Goal: Task Accomplishment & Management: Complete application form

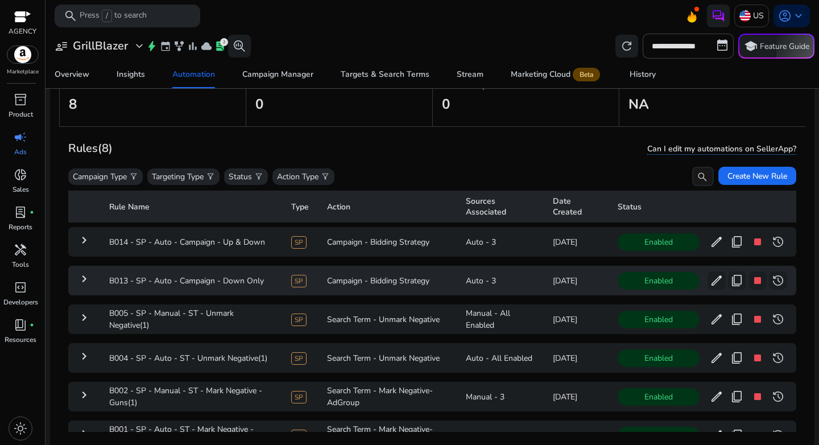
scroll to position [76, 0]
click at [421, 187] on div "Campaign Type filter_alt Targeting Type filter_alt Status filter_alt Action Typ…" at bounding box center [390, 176] width 645 height 19
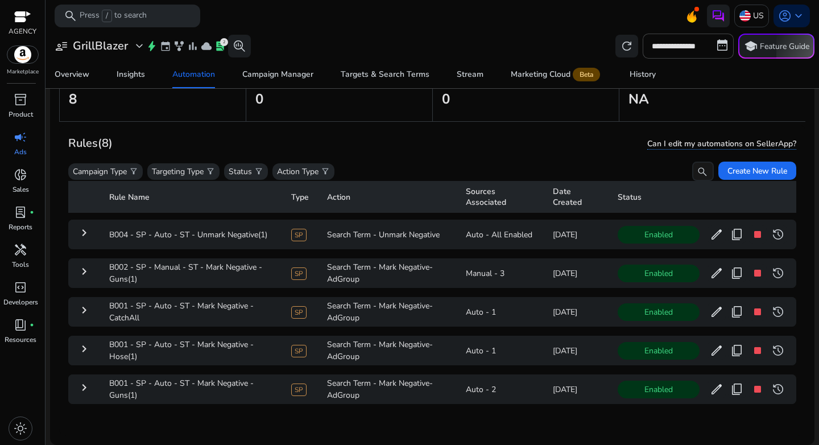
scroll to position [0, 0]
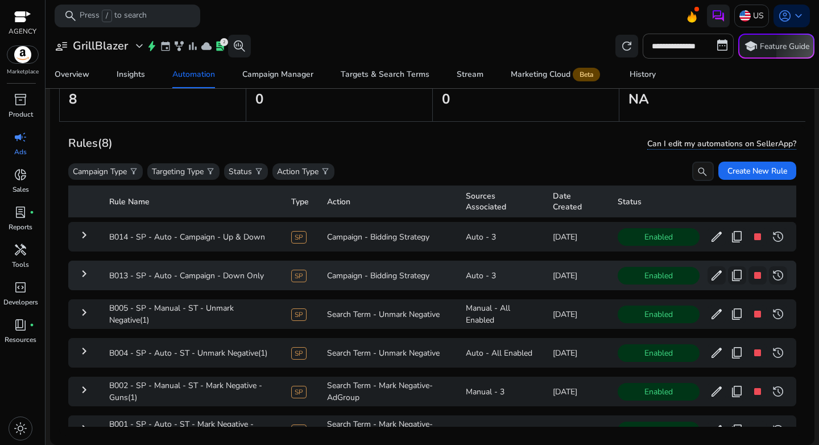
click at [80, 276] on mat-icon "keyboard_arrow_right" at bounding box center [84, 274] width 14 height 14
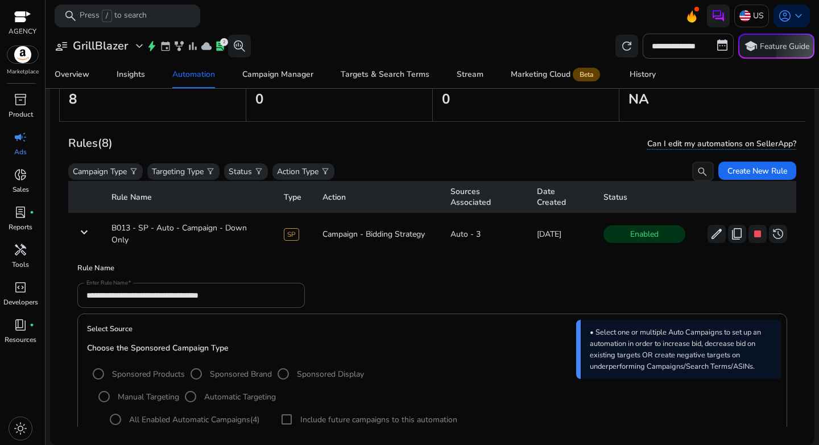
scroll to position [38, 0]
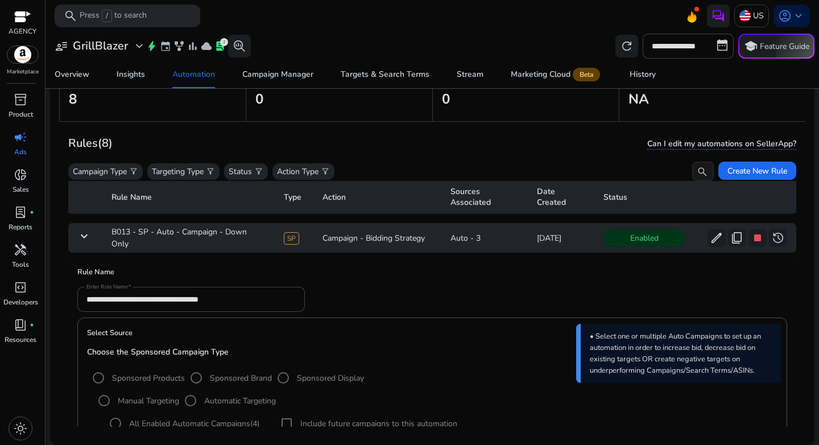
click at [84, 241] on mat-icon "keyboard_arrow_down" at bounding box center [84, 236] width 14 height 14
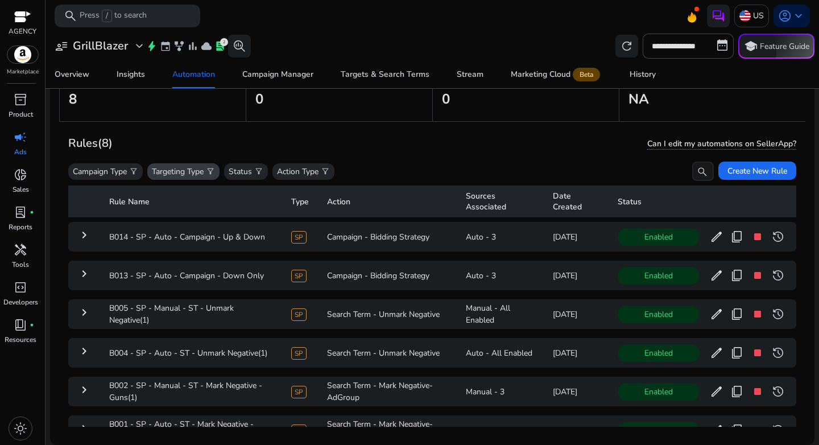
scroll to position [0, 0]
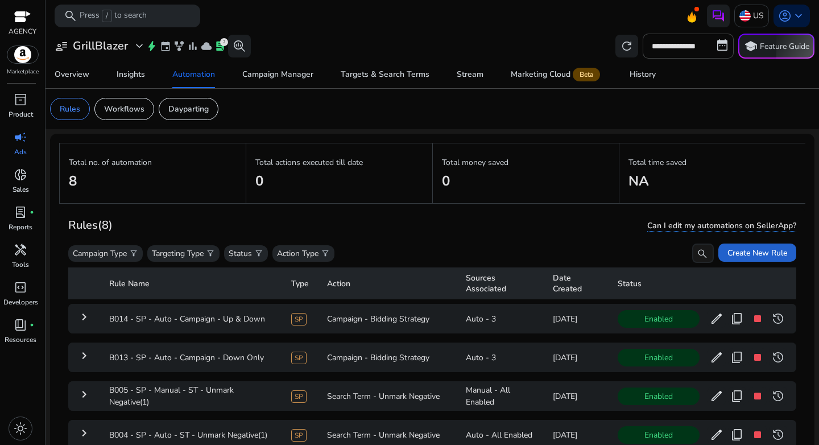
click at [730, 253] on span "Create New Rule" at bounding box center [757, 253] width 60 height 12
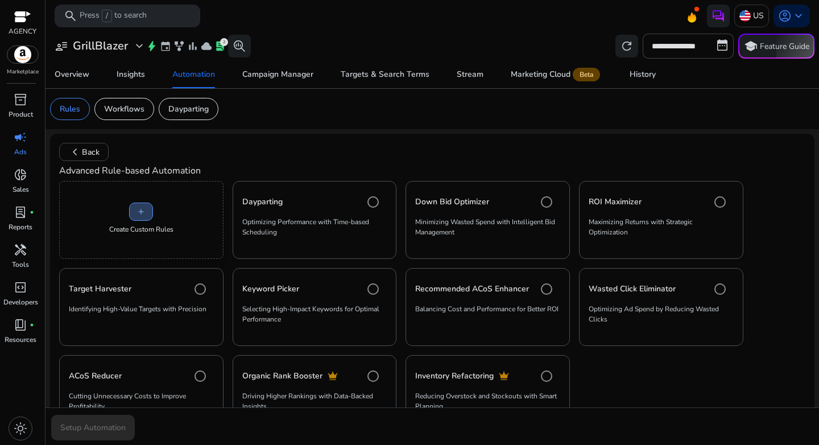
click at [130, 214] on span at bounding box center [141, 211] width 23 height 27
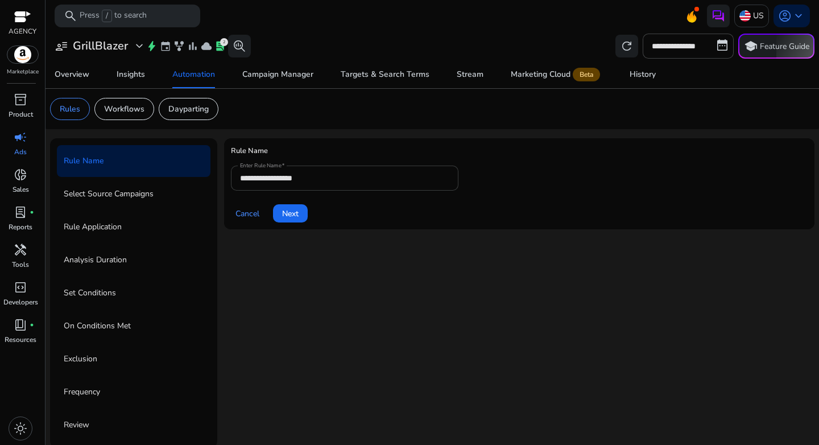
click at [346, 178] on input "**********" at bounding box center [344, 178] width 209 height 13
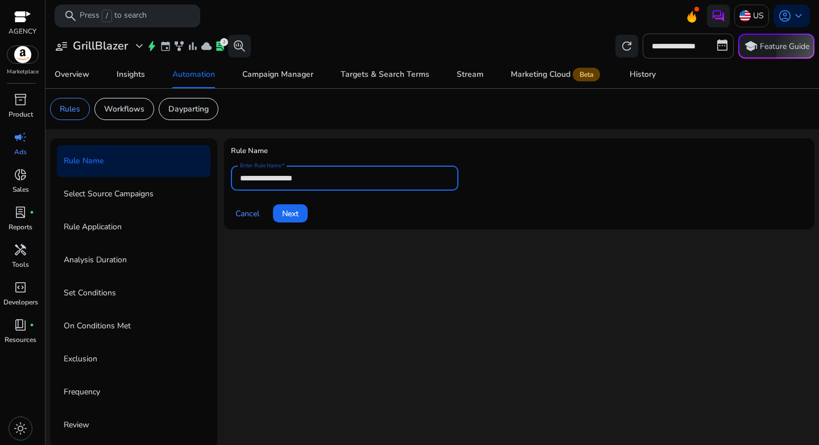
click at [346, 178] on input "**********" at bounding box center [344, 178] width 209 height 13
paste input "**********"
type input "**********"
click at [301, 213] on span at bounding box center [290, 213] width 35 height 27
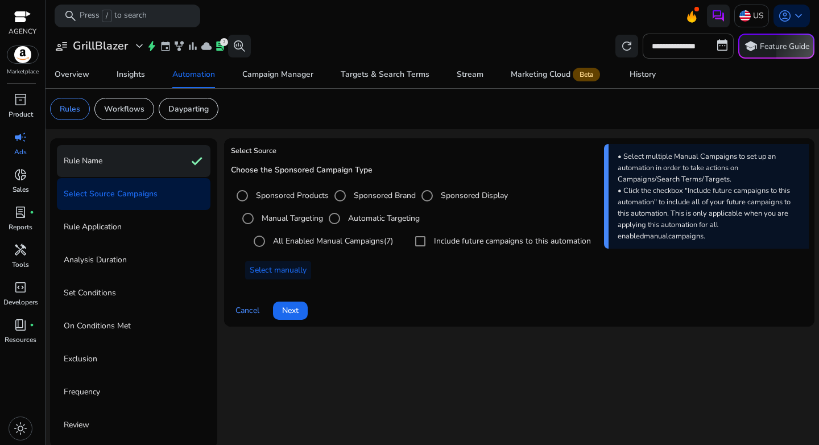
click at [103, 160] on div "Rule Name check" at bounding box center [134, 161] width 154 height 32
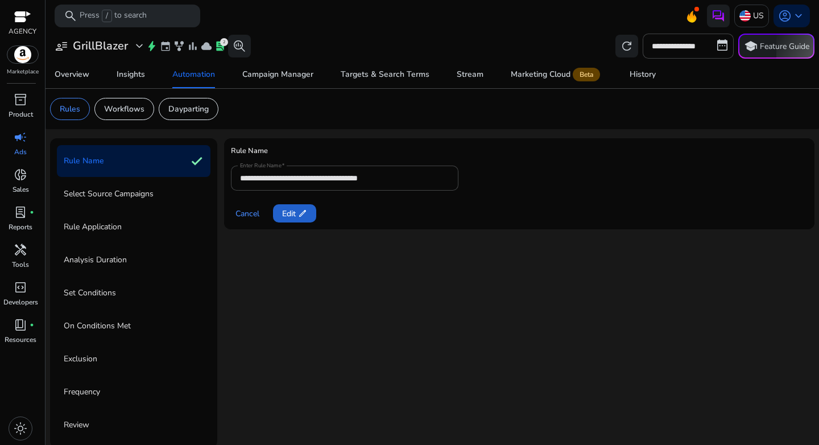
click at [293, 208] on span "Edit edit" at bounding box center [294, 214] width 25 height 12
click at [291, 216] on span "Next" at bounding box center [290, 214] width 16 height 12
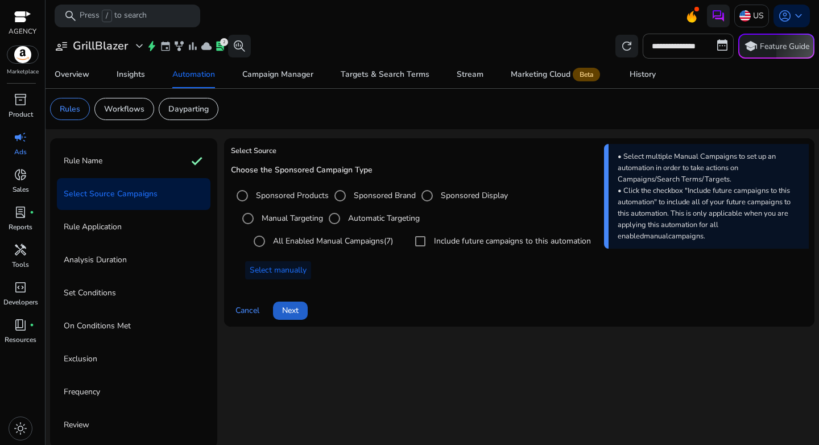
click at [295, 313] on span "Next" at bounding box center [290, 310] width 16 height 12
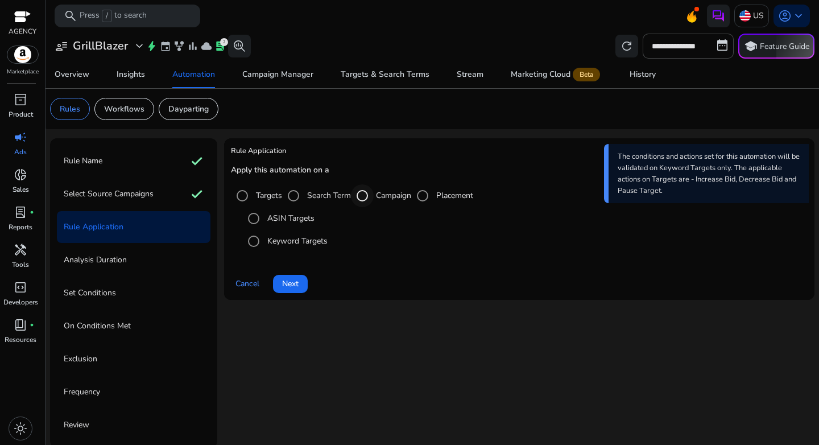
click at [375, 198] on div "Select targeting option" at bounding box center [362, 195] width 27 height 27
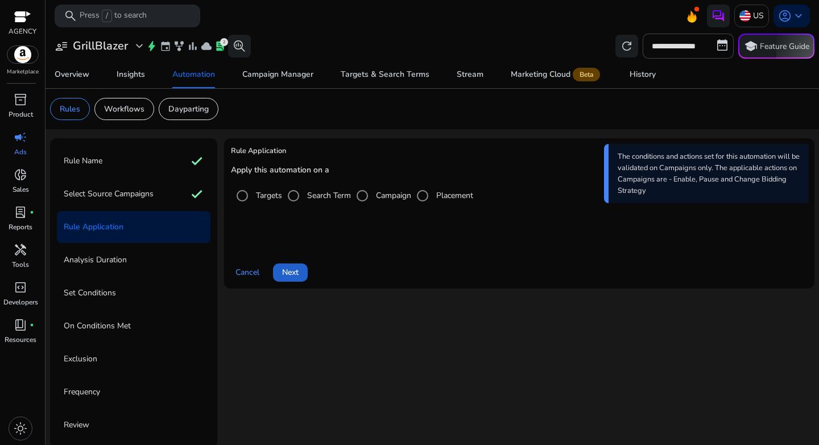
click at [297, 278] on span "Next" at bounding box center [290, 272] width 16 height 12
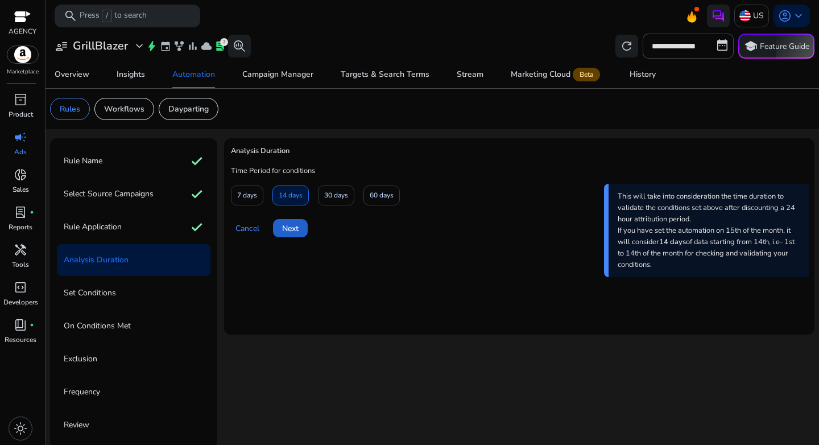
click at [301, 233] on span at bounding box center [290, 227] width 35 height 27
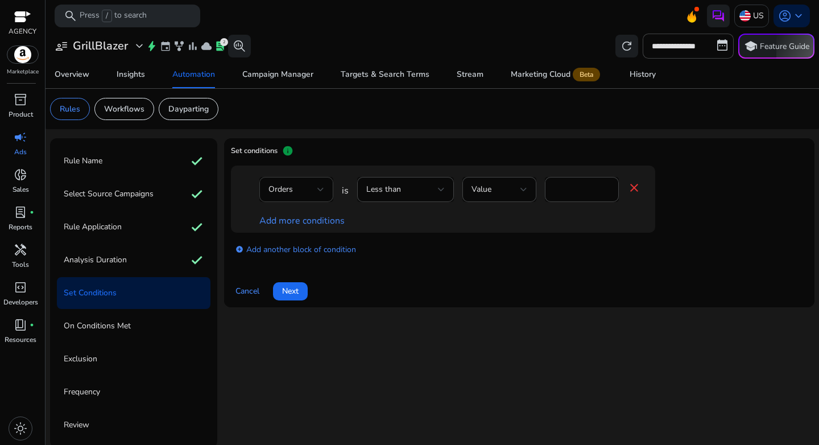
click at [306, 196] on div "Orders" at bounding box center [292, 189] width 49 height 13
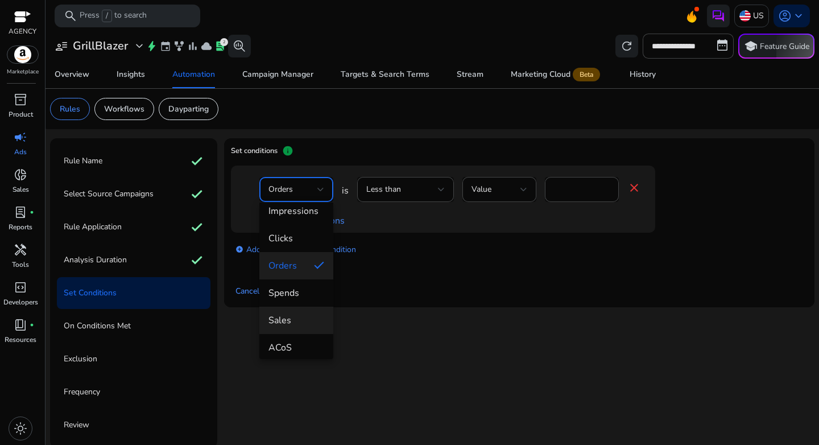
scroll to position [15, 0]
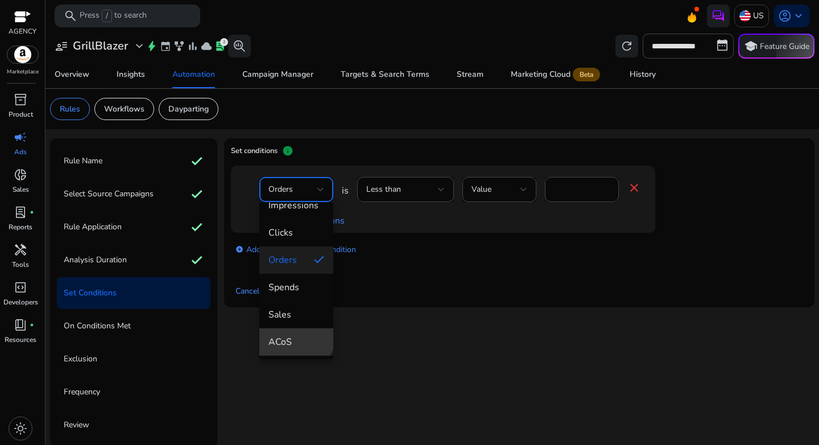
click at [295, 333] on mat-option "ACoS" at bounding box center [296, 341] width 74 height 27
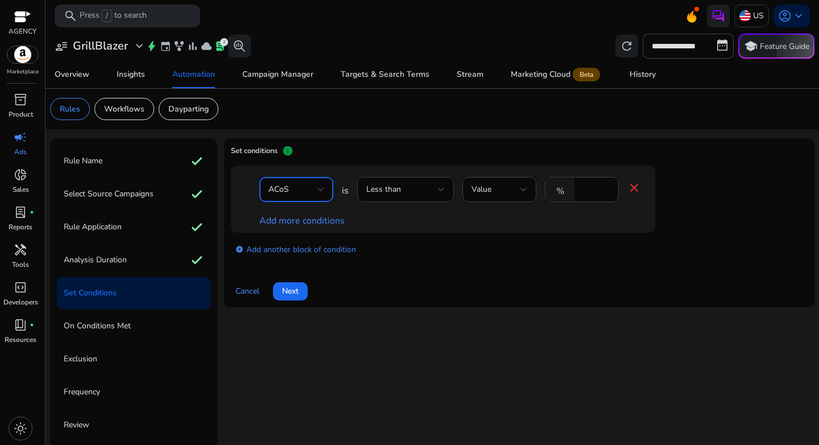
click at [423, 189] on div "Less than" at bounding box center [402, 189] width 72 height 13
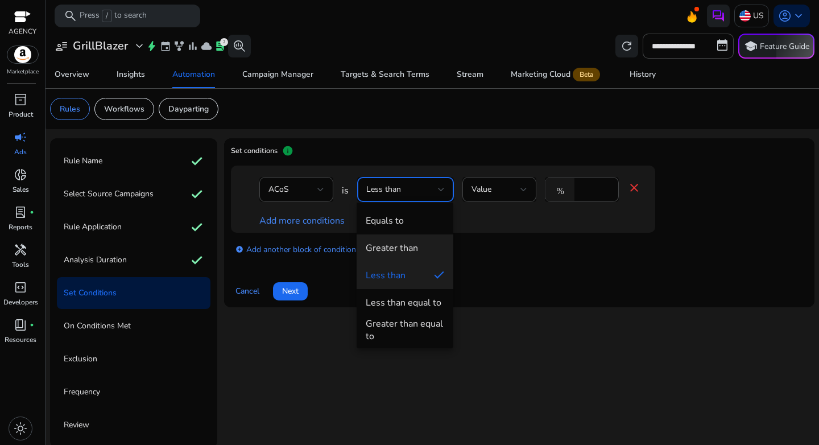
click at [407, 249] on div "Greater than" at bounding box center [392, 248] width 52 height 13
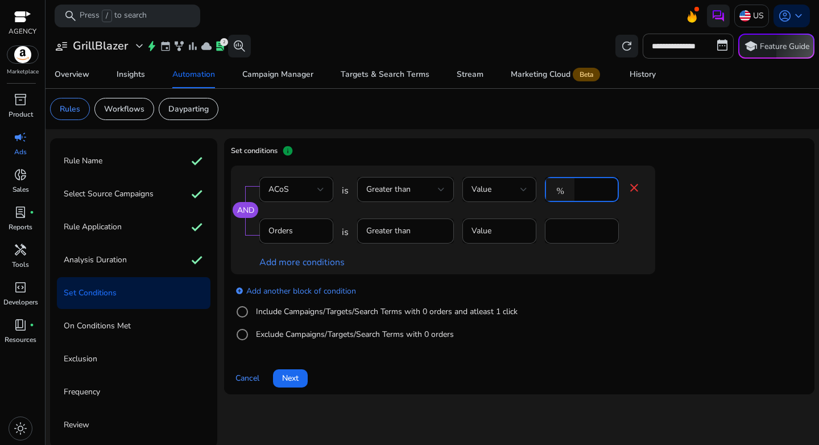
drag, startPoint x: 590, startPoint y: 191, endPoint x: 575, endPoint y: 191, distance: 14.8
click at [575, 191] on div "% *" at bounding box center [577, 189] width 65 height 25
type input "**"
click at [686, 222] on div "AND ACoS is Greater than Value % ** close Orders is Greater than Value * Add mo…" at bounding box center [466, 219] width 470 height 109
click at [633, 230] on mat-icon "close" at bounding box center [634, 229] width 14 height 14
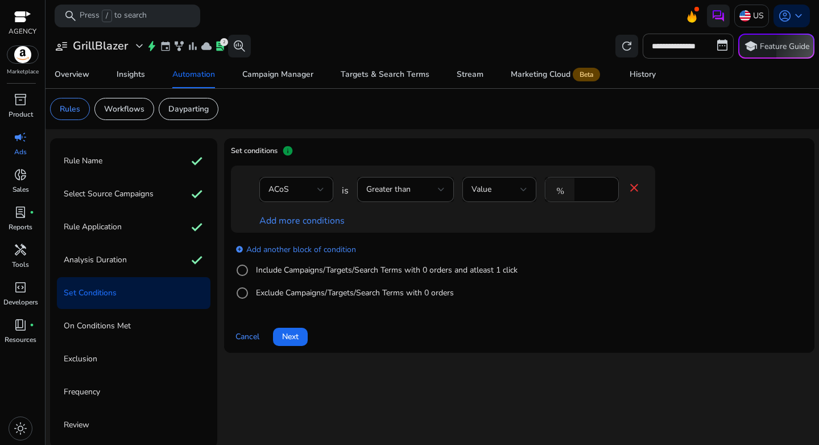
click at [690, 241] on div "add_circle Add another block of condition Include Campaigns/Targets/Search Term…" at bounding box center [466, 271] width 470 height 77
click at [288, 334] on span "Next" at bounding box center [290, 336] width 16 height 12
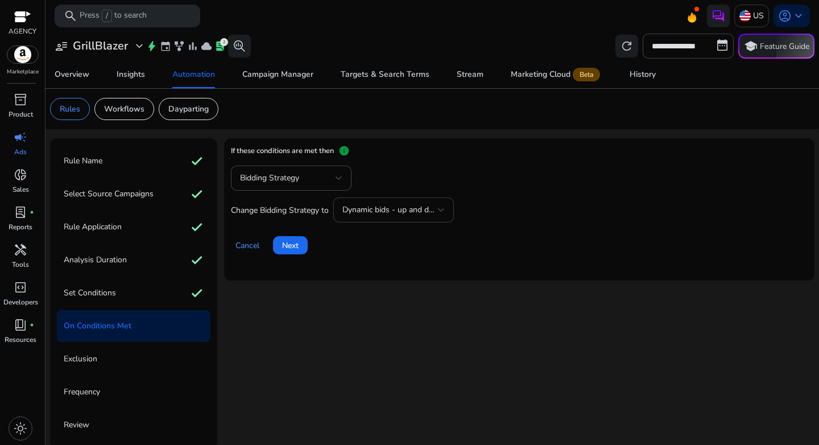
click at [374, 216] on div "Dynamic bids - up and down" at bounding box center [390, 210] width 96 height 13
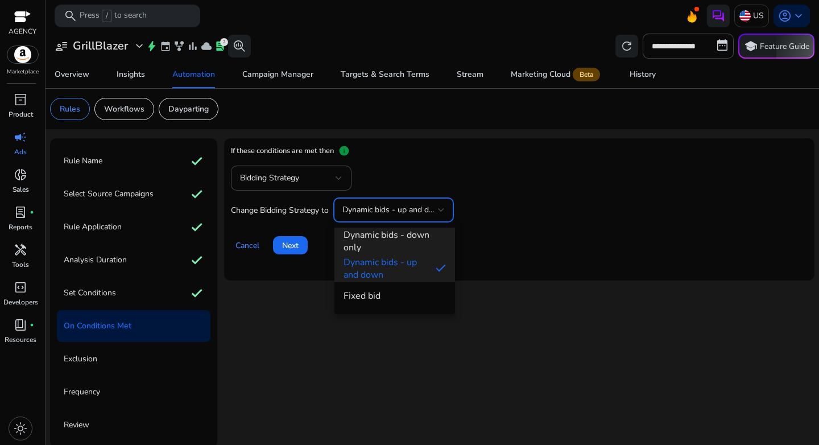
click at [391, 249] on span "Dynamic bids - down only" at bounding box center [394, 241] width 102 height 25
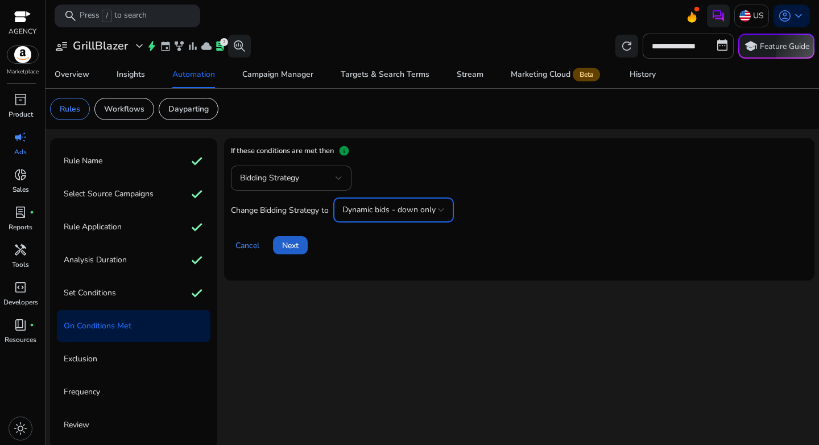
click at [292, 250] on span "Next" at bounding box center [290, 245] width 16 height 12
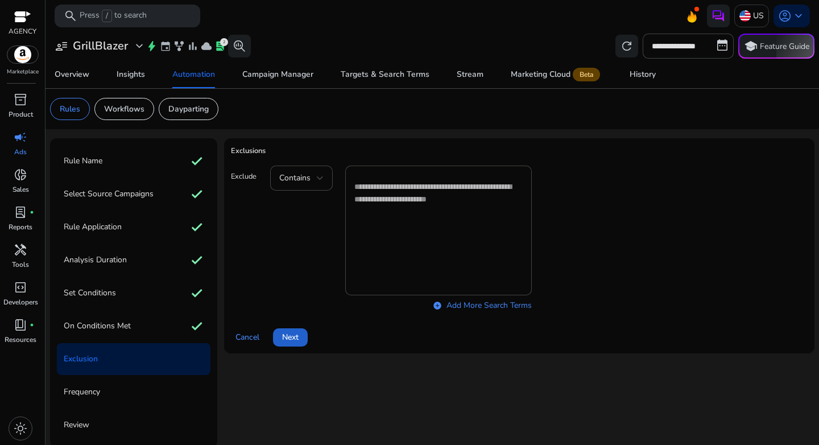
click at [301, 329] on span at bounding box center [290, 337] width 35 height 27
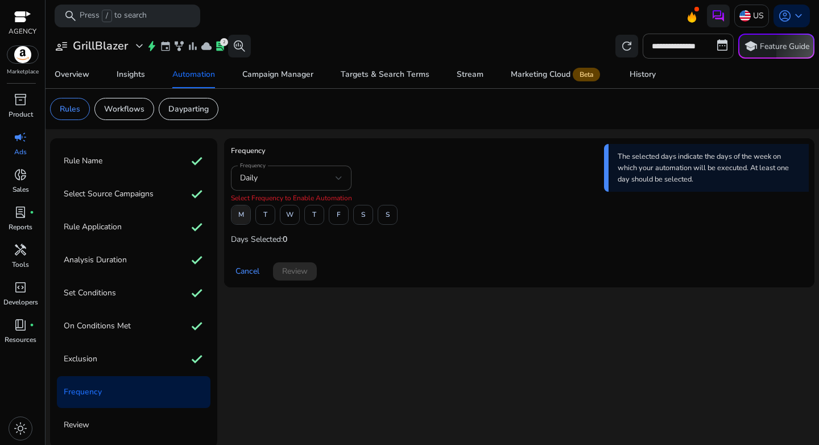
click at [245, 220] on span at bounding box center [240, 214] width 19 height 27
click at [343, 218] on span at bounding box center [338, 214] width 19 height 27
click at [289, 274] on span "Review" at bounding box center [295, 271] width 26 height 12
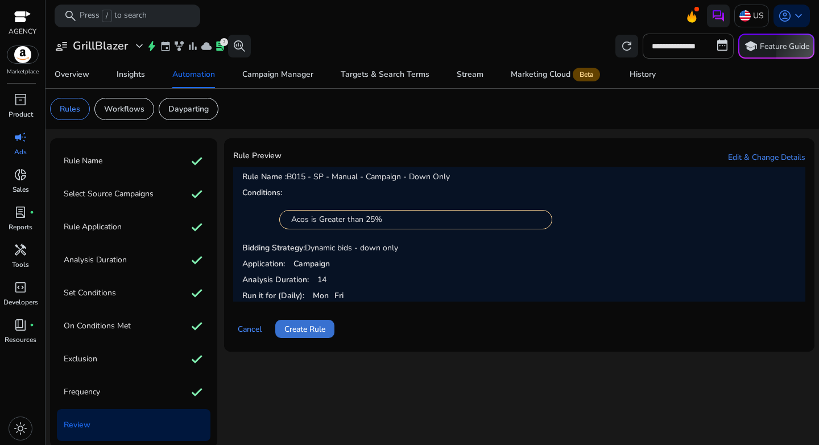
click at [313, 323] on span "Create Rule" at bounding box center [304, 329] width 41 height 12
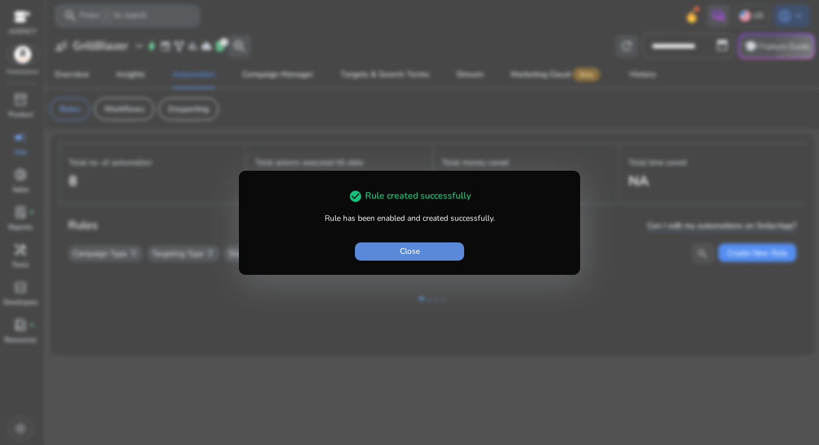
click at [387, 251] on span "button" at bounding box center [409, 251] width 109 height 27
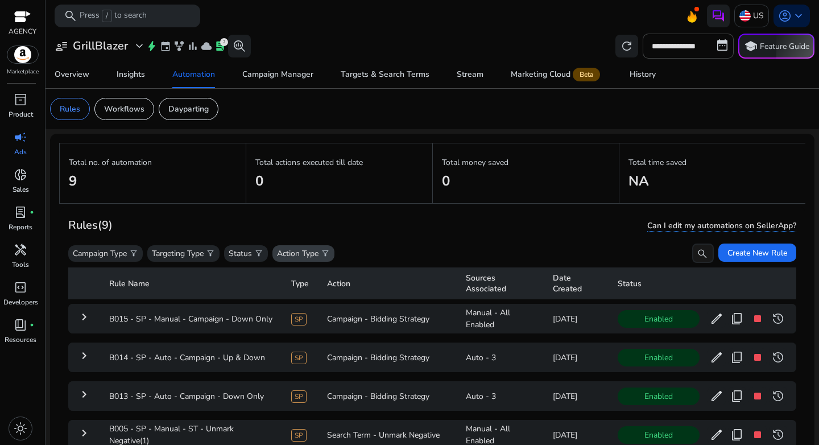
scroll to position [83, 0]
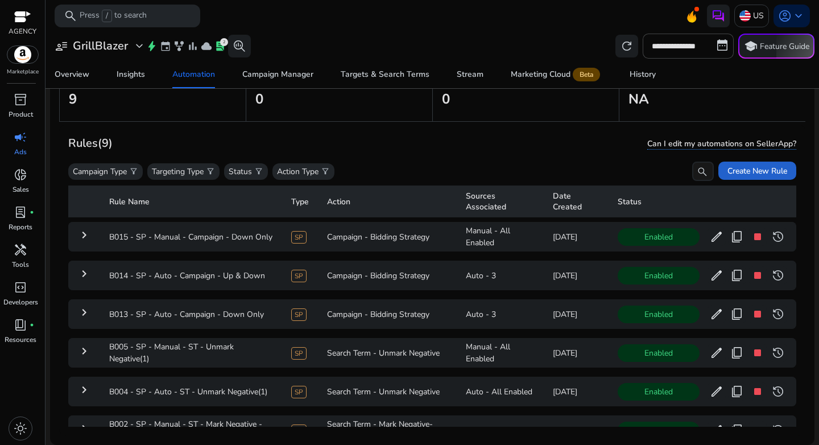
click at [727, 165] on span "Create New Rule" at bounding box center [757, 171] width 60 height 12
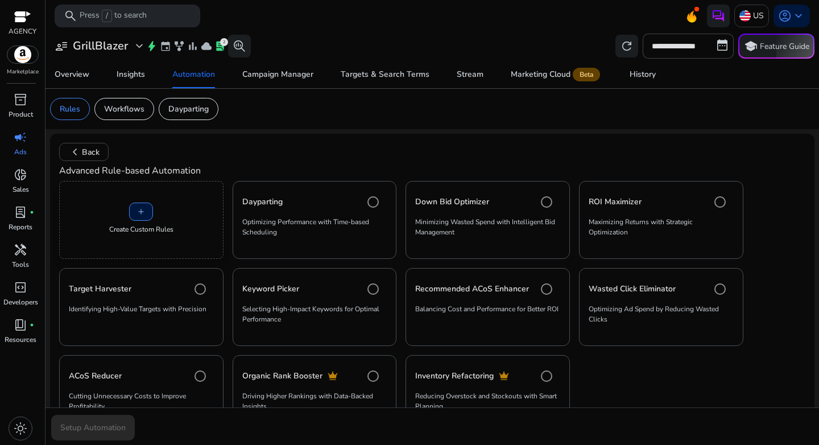
click at [157, 227] on p "Create Custom Rules" at bounding box center [141, 229] width 64 height 10
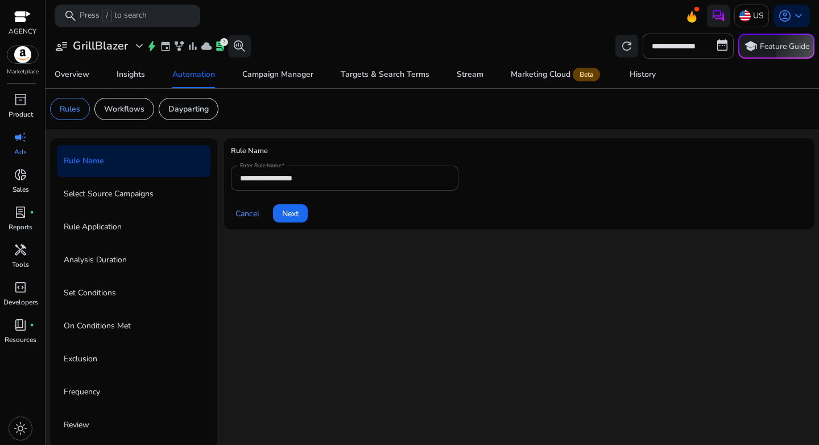
click at [324, 176] on input "**********" at bounding box center [344, 178] width 209 height 13
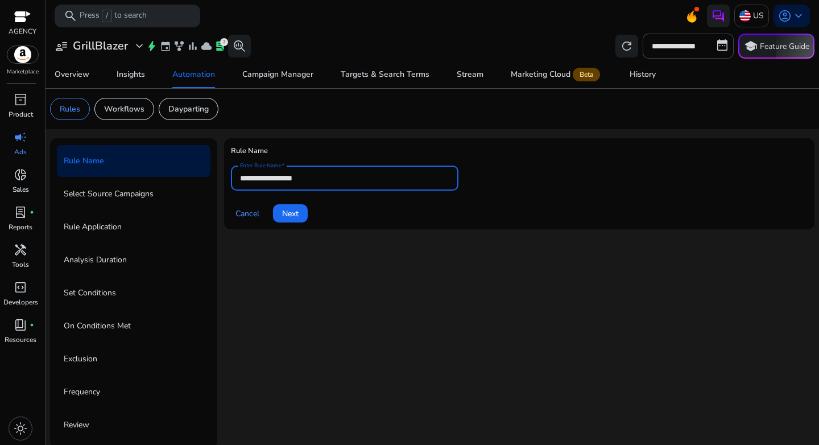
click at [324, 176] on input "**********" at bounding box center [344, 178] width 209 height 13
paste input "**********"
type input "**********"
click at [299, 214] on span "Next" at bounding box center [290, 214] width 16 height 12
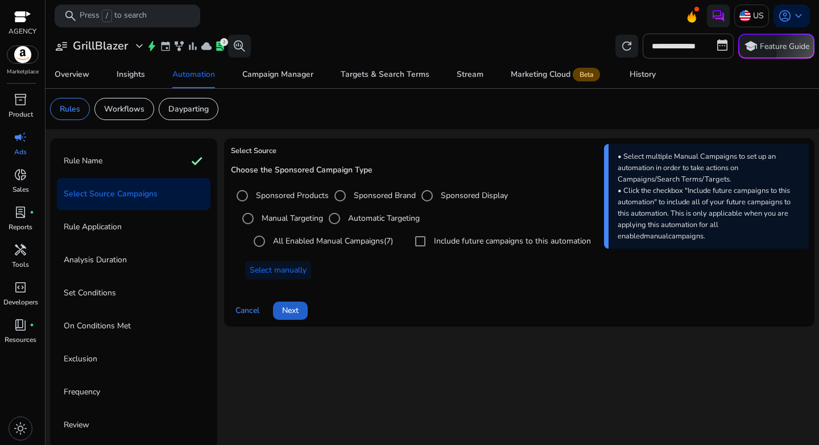
click at [291, 307] on span "Next" at bounding box center [290, 310] width 16 height 12
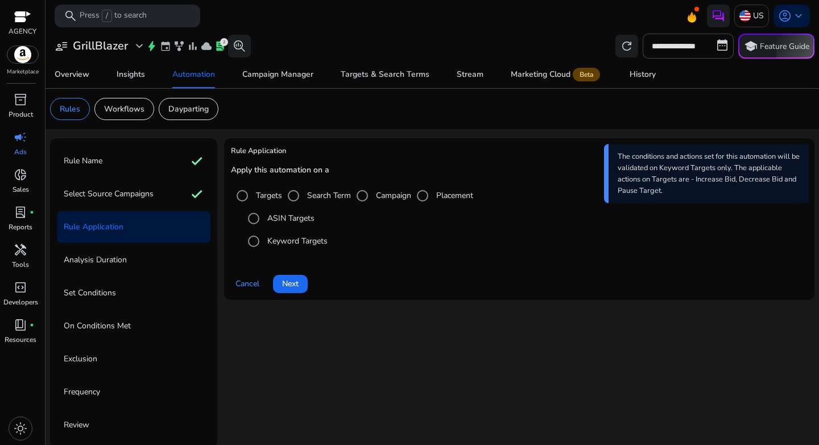
click at [384, 202] on div "Campaign" at bounding box center [381, 195] width 60 height 23
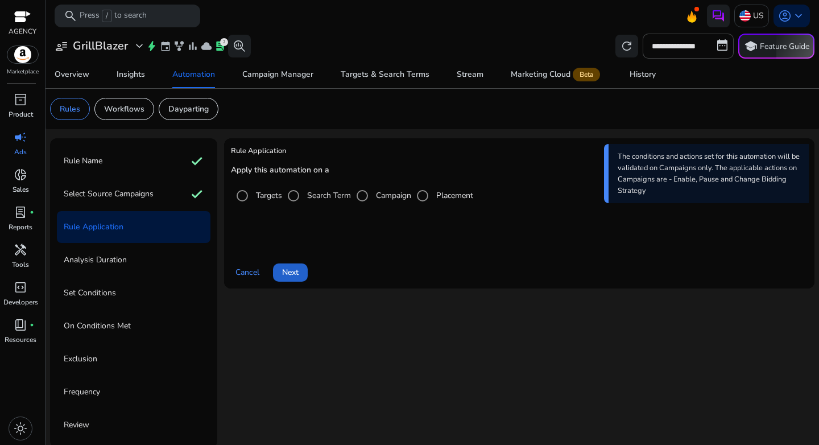
click at [300, 269] on span at bounding box center [290, 272] width 35 height 27
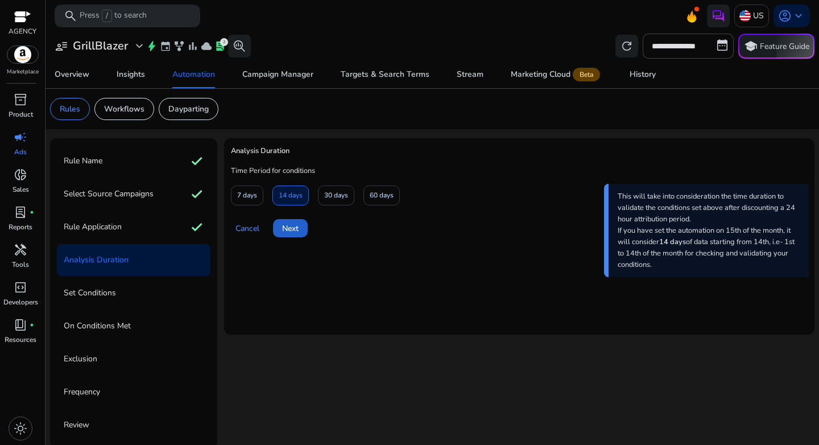
click at [292, 227] on span "Next" at bounding box center [290, 228] width 16 height 12
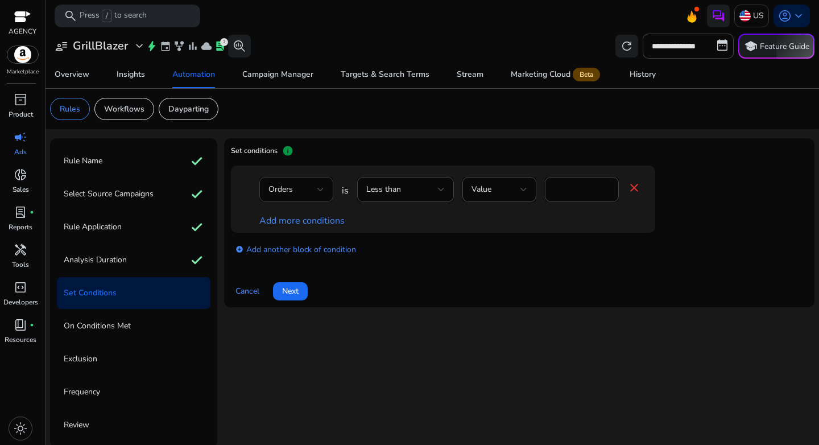
click at [321, 196] on div at bounding box center [320, 190] width 7 height 14
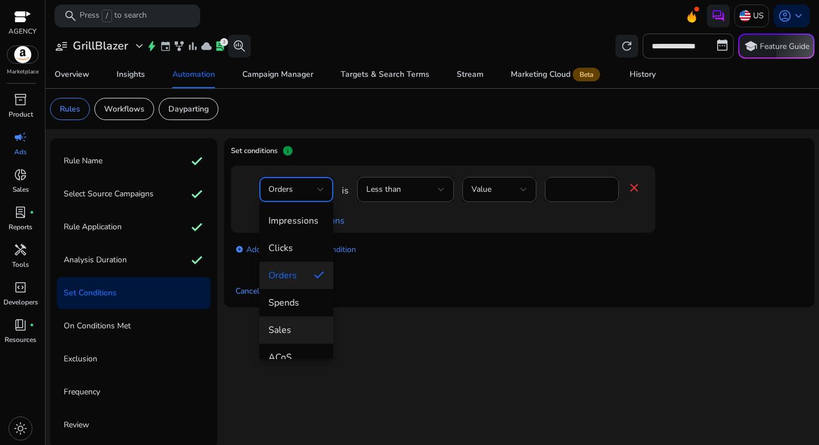
scroll to position [19, 0]
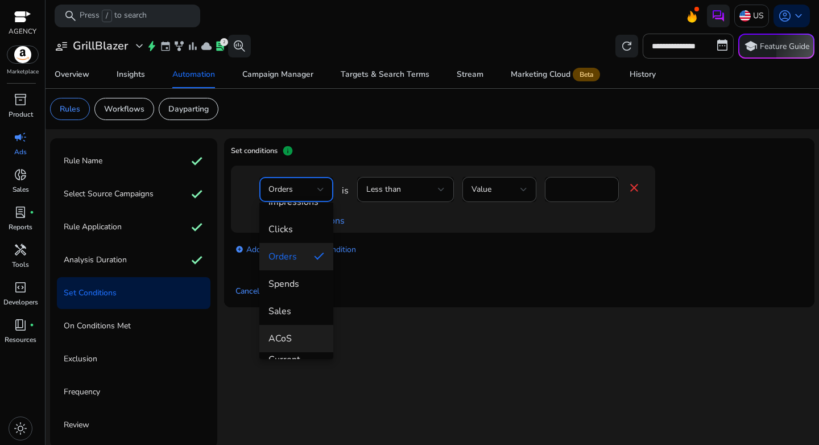
click at [299, 337] on span "ACoS" at bounding box center [296, 338] width 56 height 13
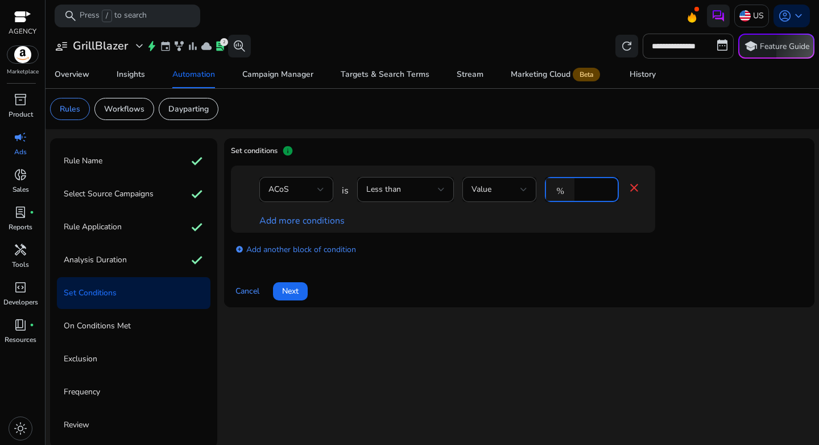
drag, startPoint x: 587, startPoint y: 189, endPoint x: 575, endPoint y: 189, distance: 12.0
click at [575, 189] on div "% *" at bounding box center [577, 189] width 65 height 25
click at [376, 190] on span "Less than" at bounding box center [383, 189] width 35 height 11
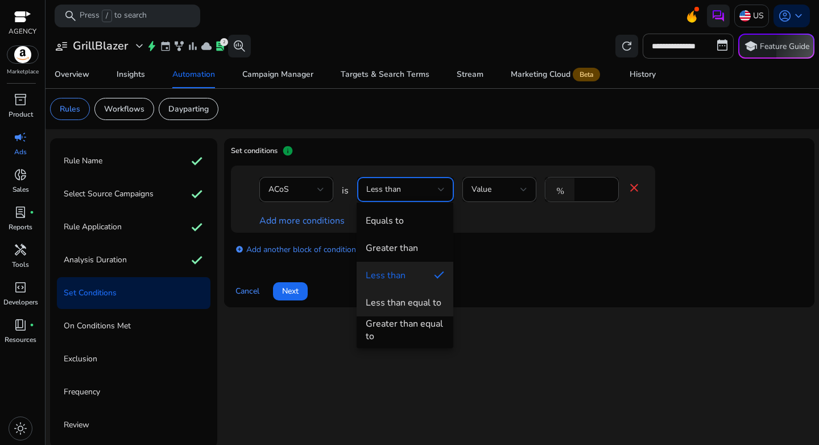
click at [398, 308] on div "Less than equal to" at bounding box center [404, 302] width 76 height 13
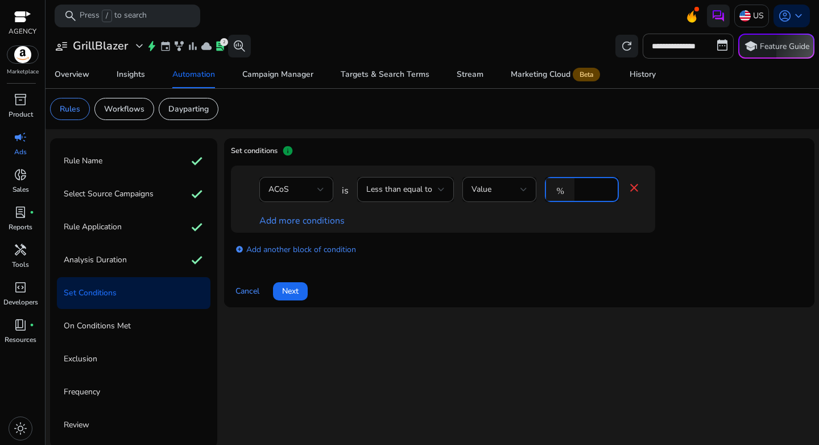
drag, startPoint x: 594, startPoint y: 188, endPoint x: 563, endPoint y: 187, distance: 30.7
click at [563, 187] on div "% *" at bounding box center [577, 189] width 65 height 25
type input "**"
drag, startPoint x: 536, startPoint y: 236, endPoint x: 429, endPoint y: 235, distance: 106.9
click at [535, 236] on div "add_circle Add another block of condition" at bounding box center [466, 249] width 470 height 32
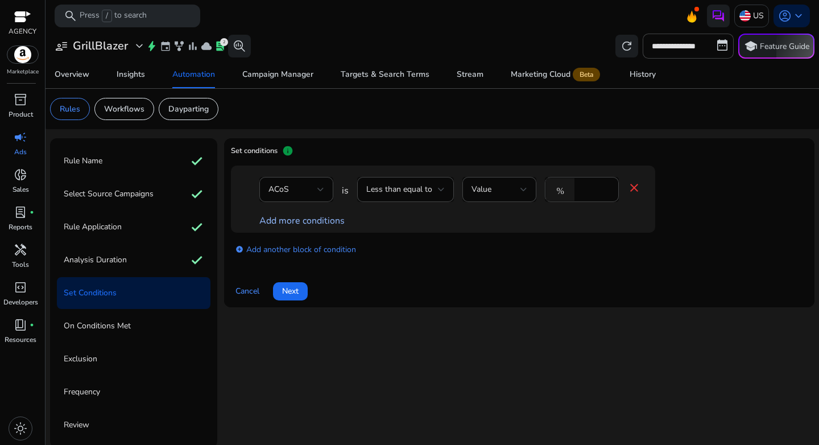
click at [287, 222] on link "Add more conditions" at bounding box center [301, 220] width 85 height 13
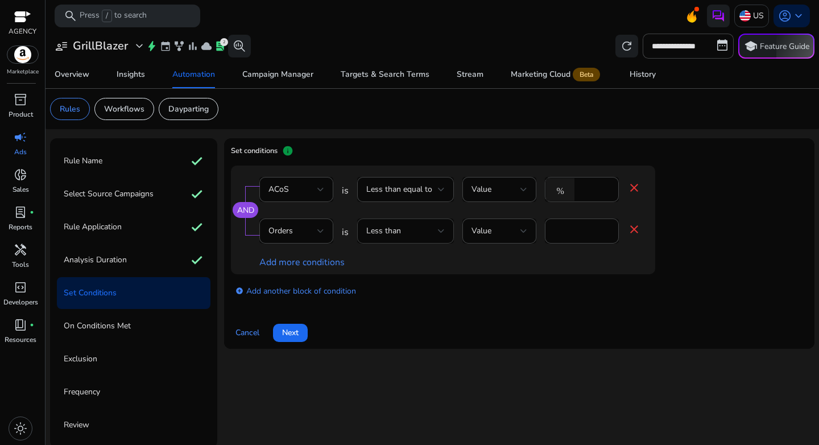
click at [407, 237] on div "Less than" at bounding box center [405, 231] width 78 height 14
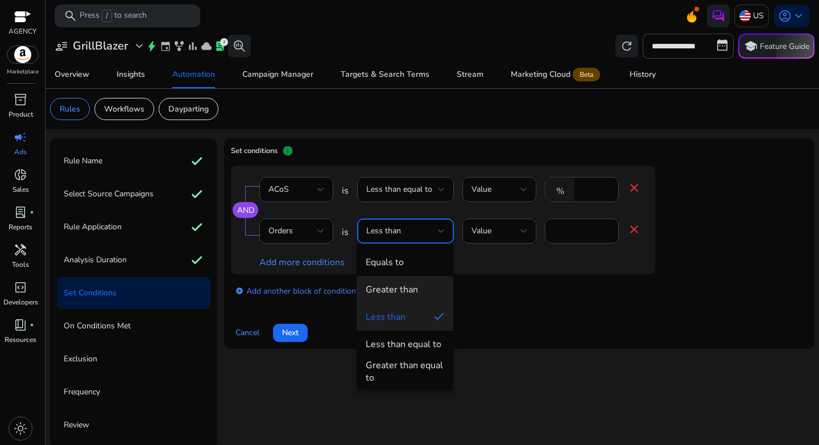
click at [411, 292] on div "Greater than" at bounding box center [392, 289] width 52 height 13
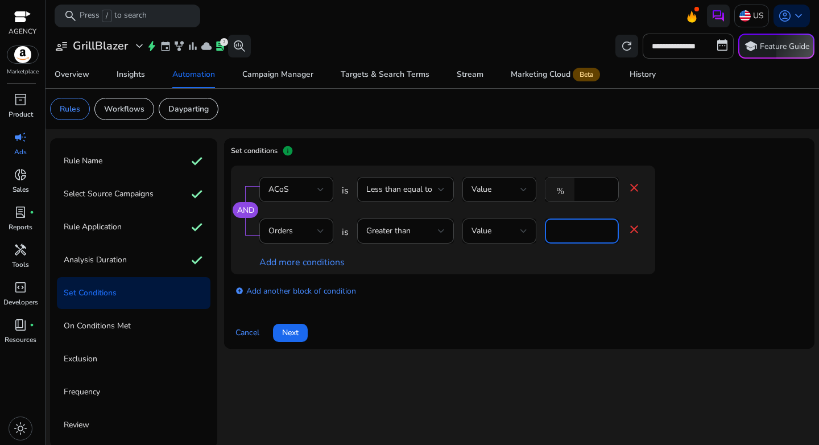
drag, startPoint x: 568, startPoint y: 231, endPoint x: 503, endPoint y: 231, distance: 64.3
click at [503, 231] on div "Orders is Greater than Value * close" at bounding box center [450, 236] width 382 height 37
type input "*"
click at [707, 260] on app-ppc-editable-conditions "AND ACoS is Less than equal to Value % ** close Orders is Greater than Value * …" at bounding box center [519, 235] width 577 height 140
click at [292, 330] on span "Next" at bounding box center [290, 332] width 16 height 12
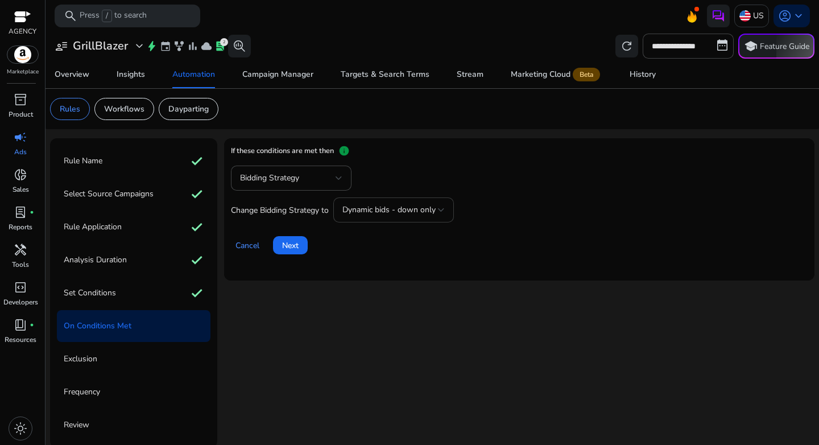
click at [394, 208] on span "Dynamic bids - down only" at bounding box center [388, 209] width 93 height 11
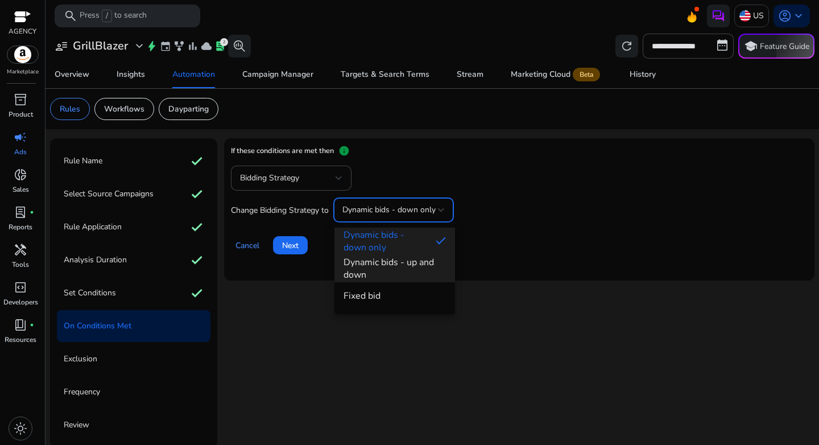
click at [403, 263] on span "Dynamic bids - up and down" at bounding box center [394, 268] width 102 height 25
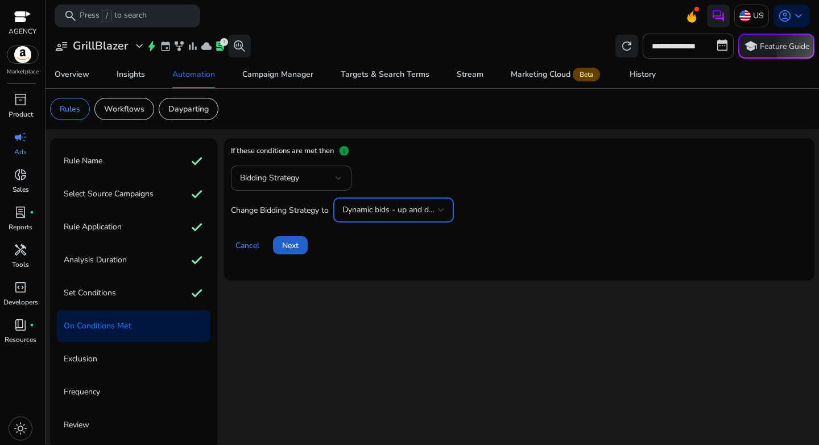
click at [281, 245] on span at bounding box center [290, 244] width 35 height 27
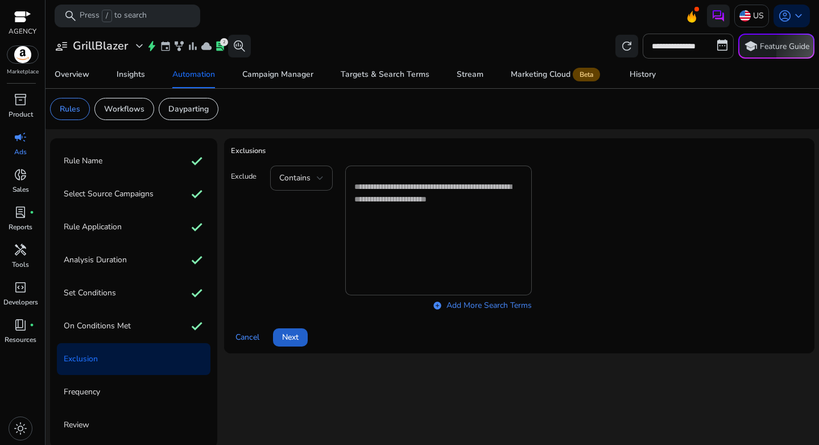
click at [289, 337] on span "Next" at bounding box center [290, 337] width 16 height 12
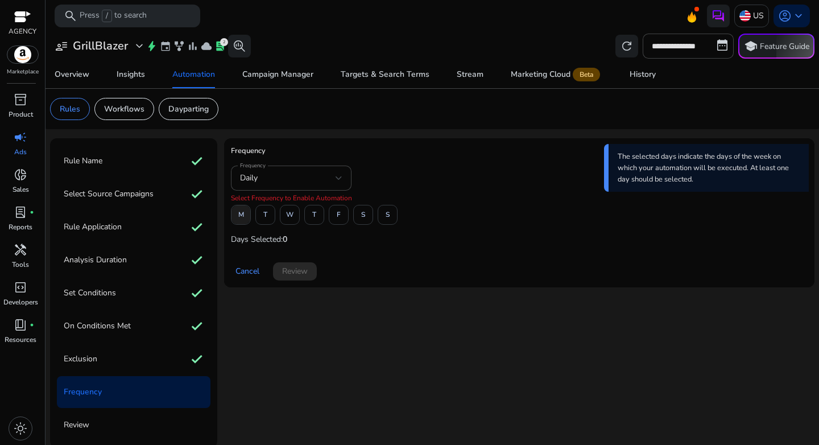
click at [243, 221] on span "M" at bounding box center [241, 215] width 6 height 20
click at [334, 221] on span at bounding box center [338, 214] width 19 height 27
click at [285, 272] on span "Review" at bounding box center [295, 271] width 26 height 12
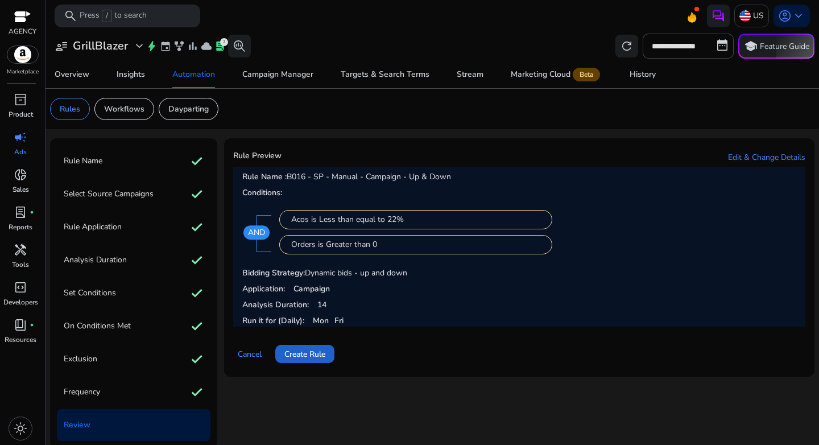
click at [313, 353] on span "Create Rule" at bounding box center [304, 354] width 41 height 12
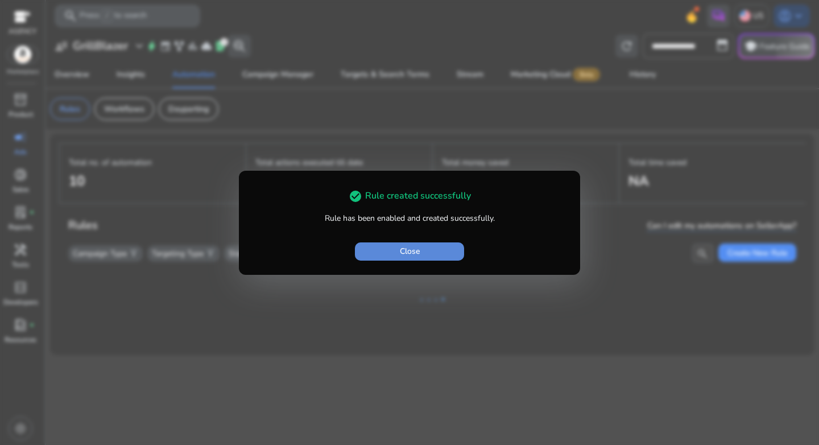
click at [400, 252] on span "Close" at bounding box center [410, 251] width 20 height 12
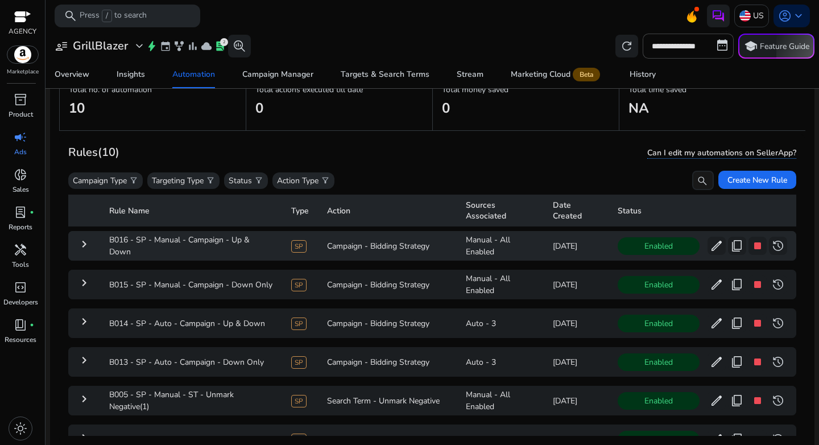
scroll to position [64, 0]
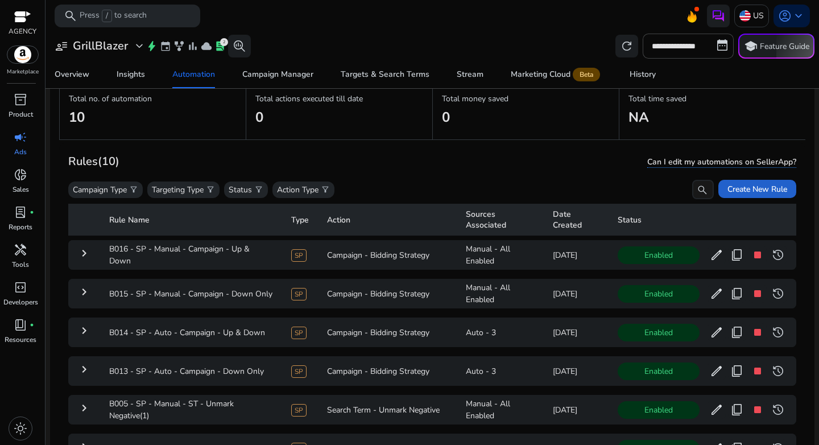
click at [755, 184] on span "Create New Rule" at bounding box center [757, 189] width 60 height 12
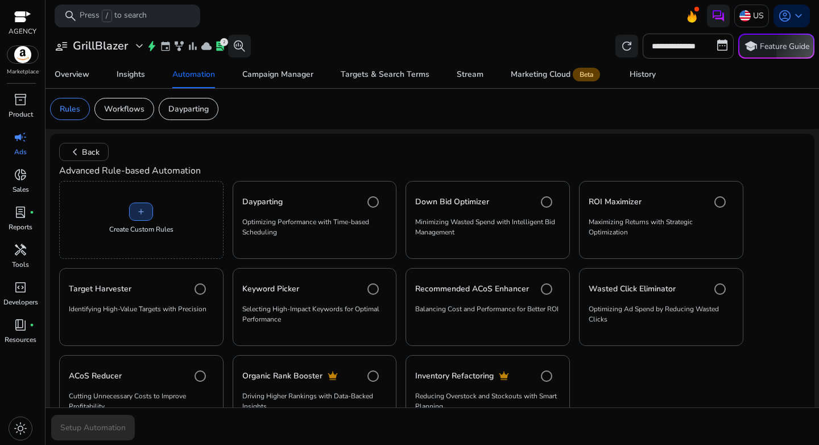
click at [143, 210] on span "add" at bounding box center [140, 211] width 9 height 9
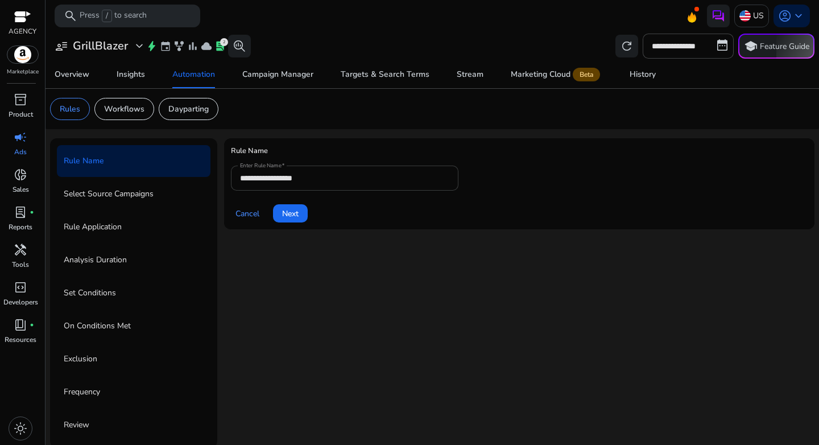
click at [317, 175] on input "**********" at bounding box center [344, 178] width 209 height 13
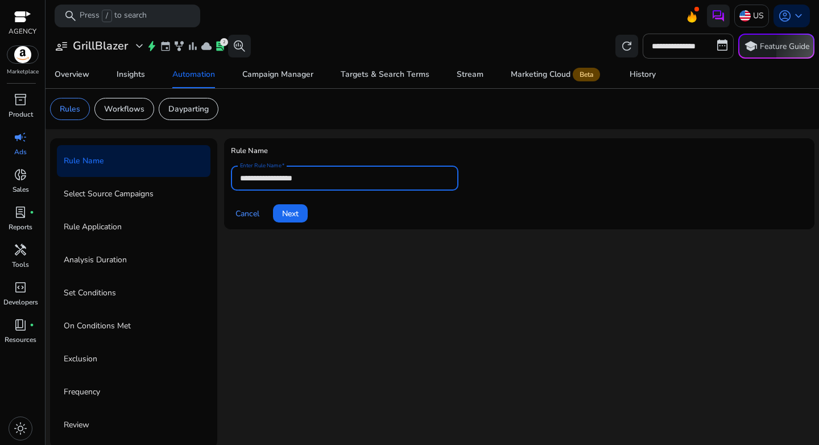
click at [318, 175] on input "**********" at bounding box center [344, 178] width 209 height 13
paste input "**********"
type input "**********"
click at [370, 221] on div "Cancel Next" at bounding box center [519, 208] width 577 height 27
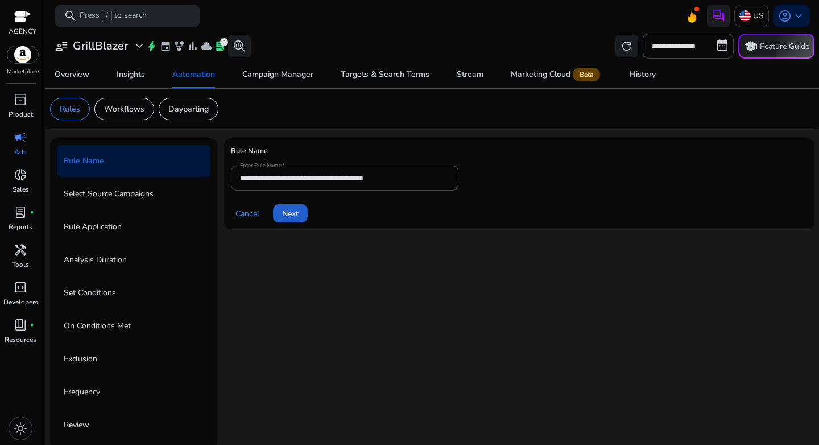
click at [293, 214] on span "Next" at bounding box center [290, 214] width 16 height 12
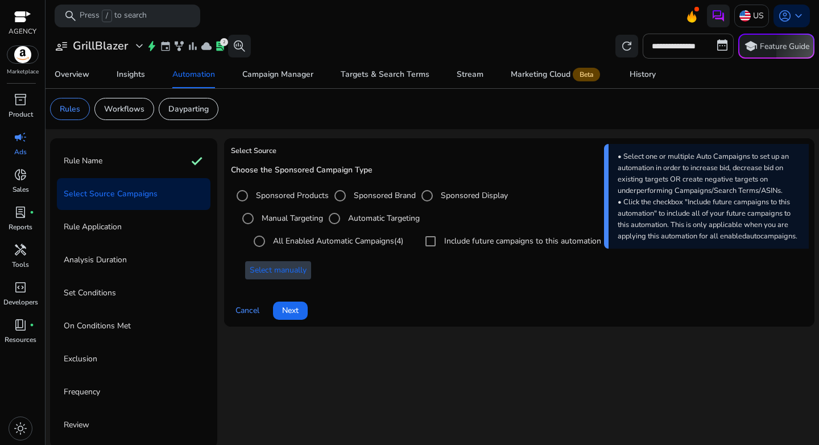
click at [284, 267] on span "Select manually" at bounding box center [278, 270] width 57 height 12
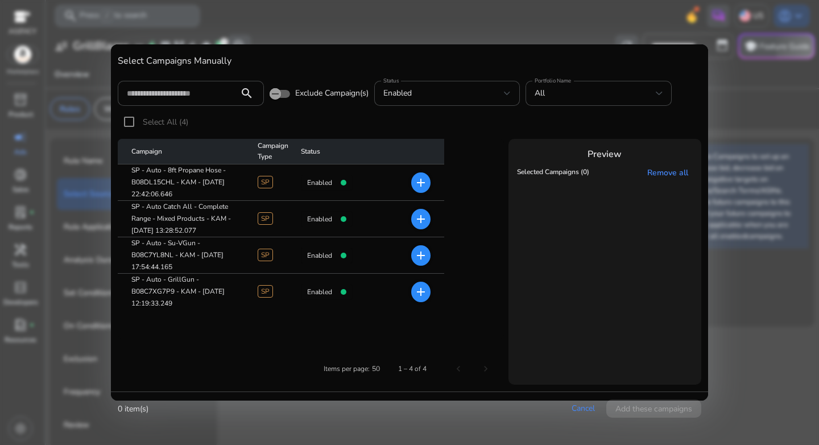
click at [423, 184] on mat-icon "add" at bounding box center [421, 183] width 14 height 14
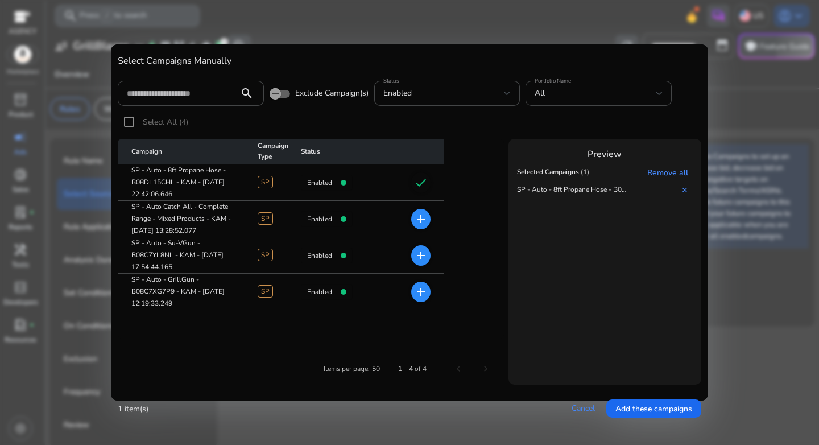
click at [422, 260] on mat-icon "add" at bounding box center [421, 256] width 14 height 14
click at [415, 292] on mat-icon "add" at bounding box center [421, 292] width 14 height 14
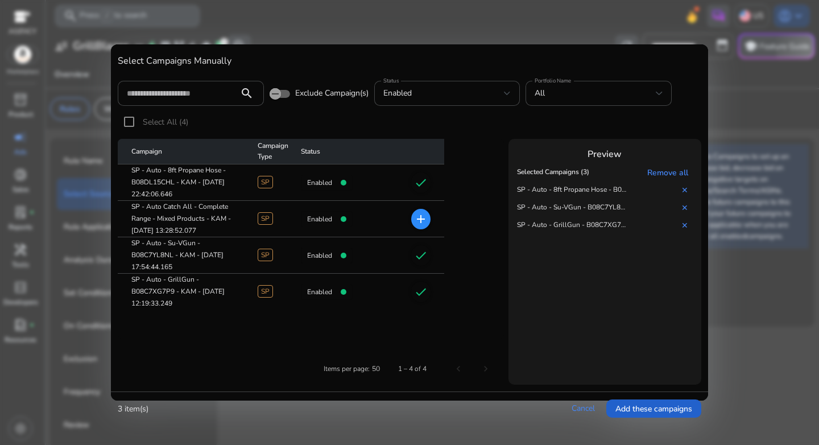
click at [640, 407] on span "Add these campaigns" at bounding box center [653, 409] width 77 height 12
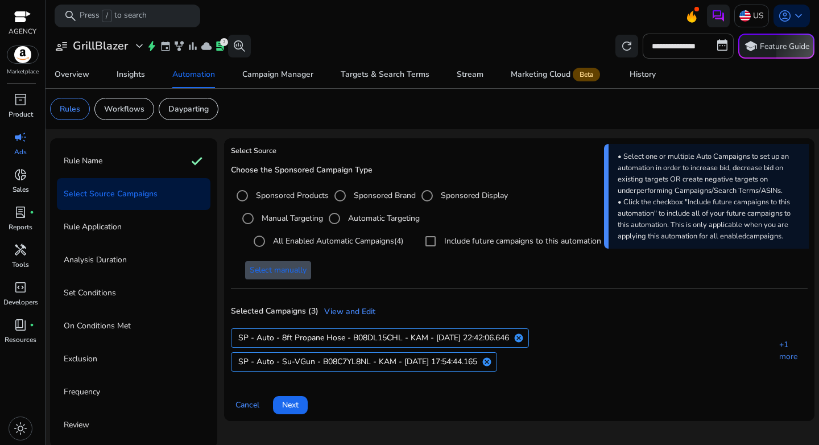
scroll to position [3, 0]
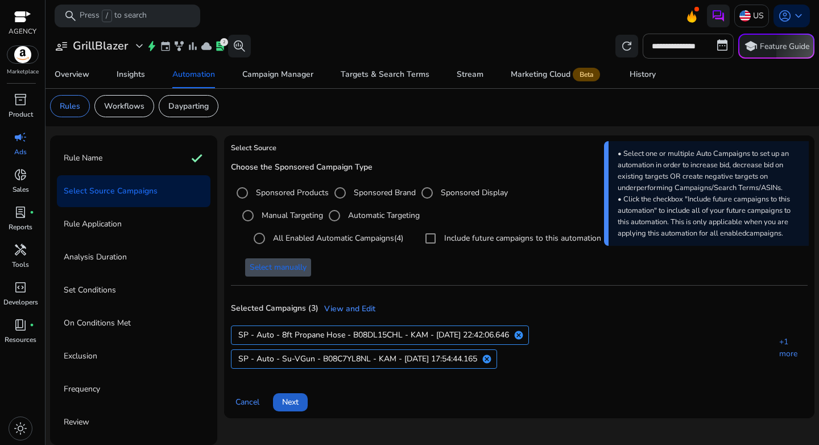
click at [293, 397] on span "Next" at bounding box center [290, 402] width 16 height 12
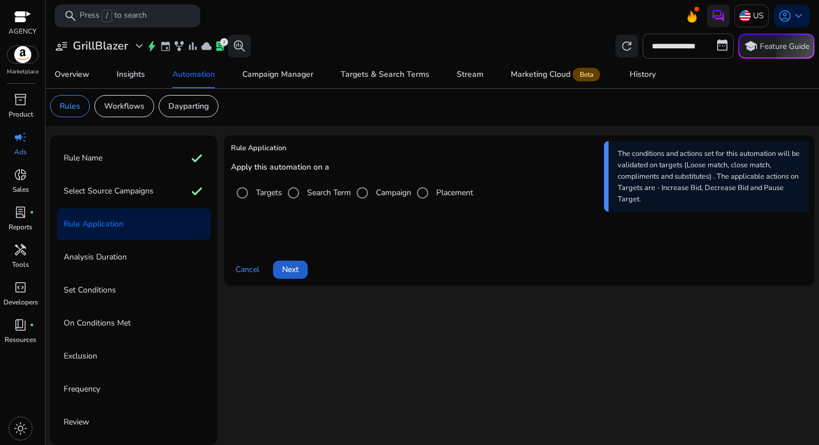
click at [297, 271] on span "Next" at bounding box center [290, 269] width 16 height 12
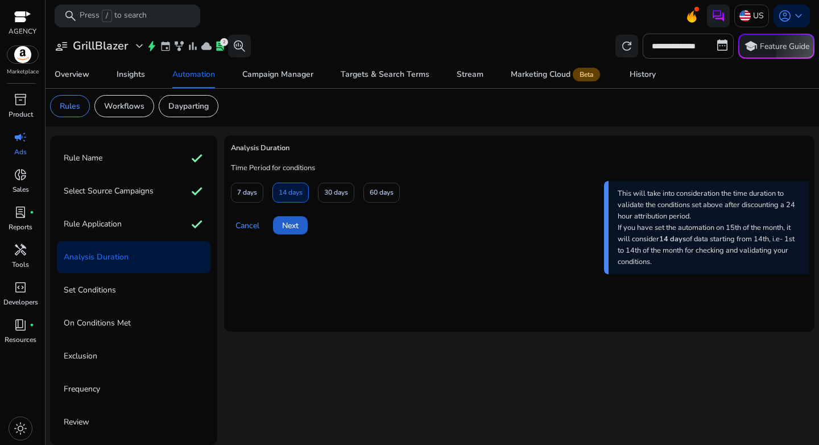
click at [292, 227] on span "Next" at bounding box center [290, 226] width 16 height 12
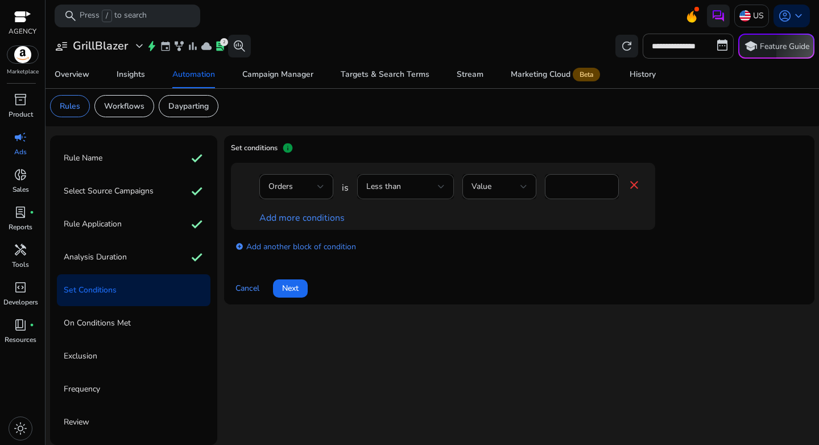
click at [409, 193] on div "Less than" at bounding box center [405, 186] width 78 height 25
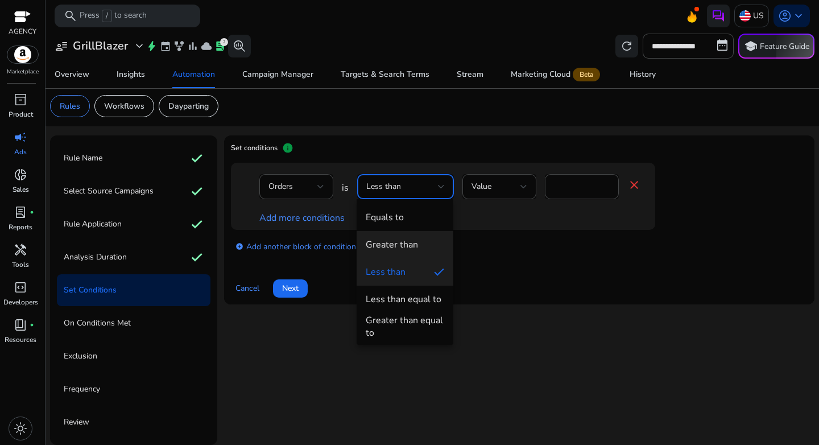
click at [416, 247] on div "Greater than" at bounding box center [392, 244] width 52 height 13
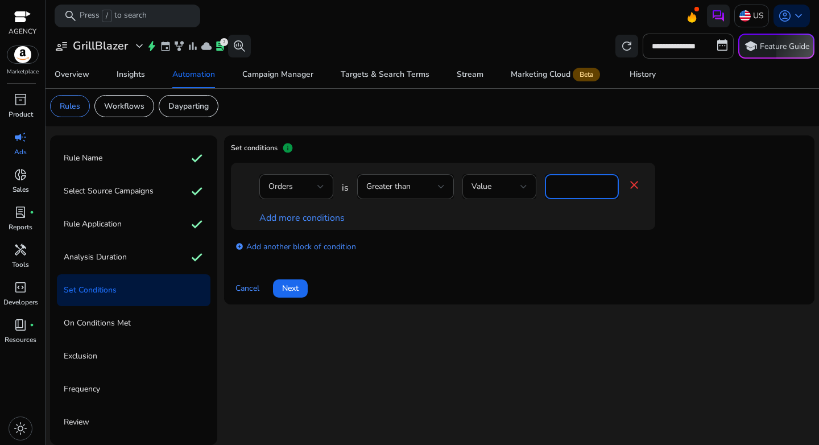
drag, startPoint x: 567, startPoint y: 185, endPoint x: 532, endPoint y: 179, distance: 35.8
click at [532, 179] on div "Orders is Greater than Value * close" at bounding box center [450, 192] width 382 height 37
type input "*"
click at [312, 218] on link "Add more conditions" at bounding box center [301, 218] width 85 height 13
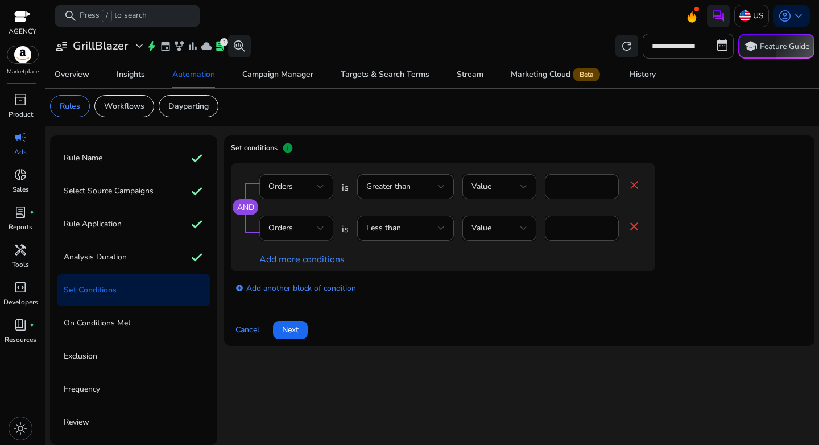
click at [318, 226] on div at bounding box center [320, 228] width 7 height 5
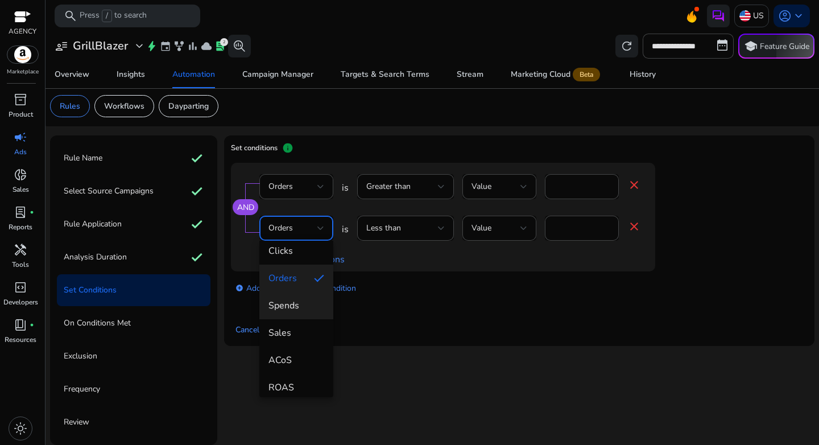
scroll to position [63, 0]
click at [293, 363] on span "ACoS" at bounding box center [296, 359] width 56 height 13
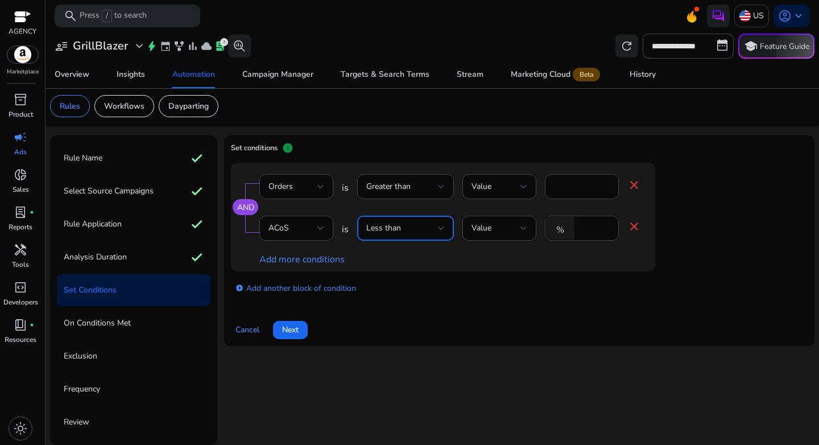
click at [431, 232] on div "Less than" at bounding box center [402, 228] width 72 height 13
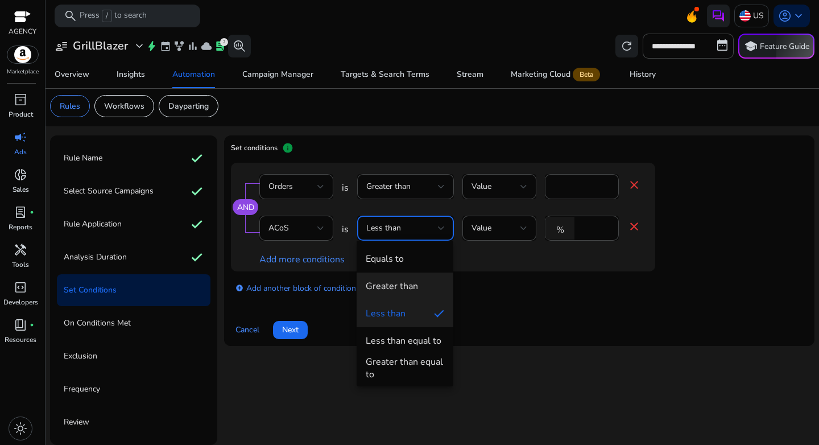
click at [408, 285] on div "Greater than" at bounding box center [392, 286] width 52 height 13
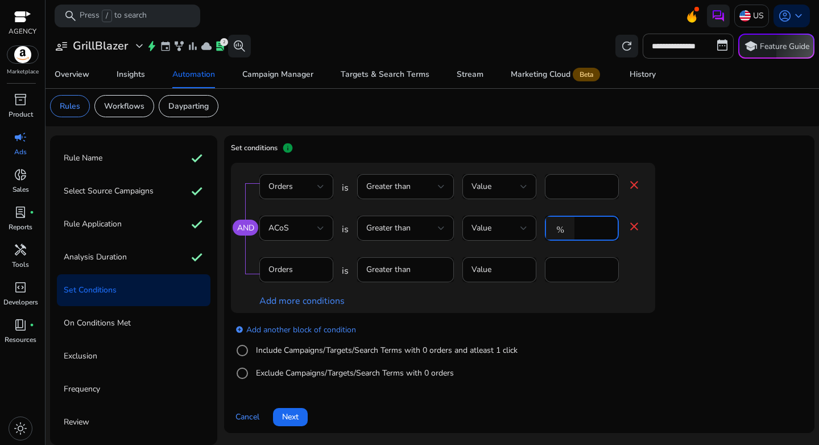
drag, startPoint x: 590, startPoint y: 230, endPoint x: 562, endPoint y: 230, distance: 27.3
click at [562, 230] on div "% *" at bounding box center [577, 228] width 65 height 25
type input "**"
click at [649, 335] on div "add_circle Add another block of condition Include Campaigns/Targets/Search Term…" at bounding box center [466, 351] width 470 height 77
click at [301, 185] on div "Orders" at bounding box center [292, 186] width 49 height 13
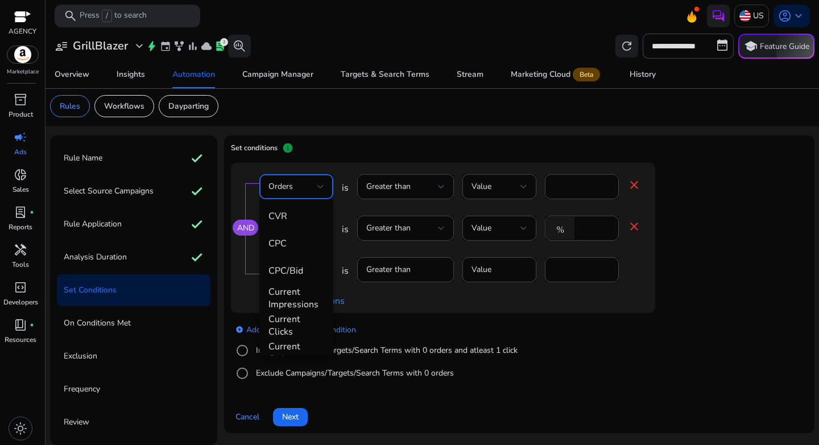
scroll to position [254, 0]
click at [295, 270] on mat-option "CPC/Bid" at bounding box center [296, 263] width 74 height 27
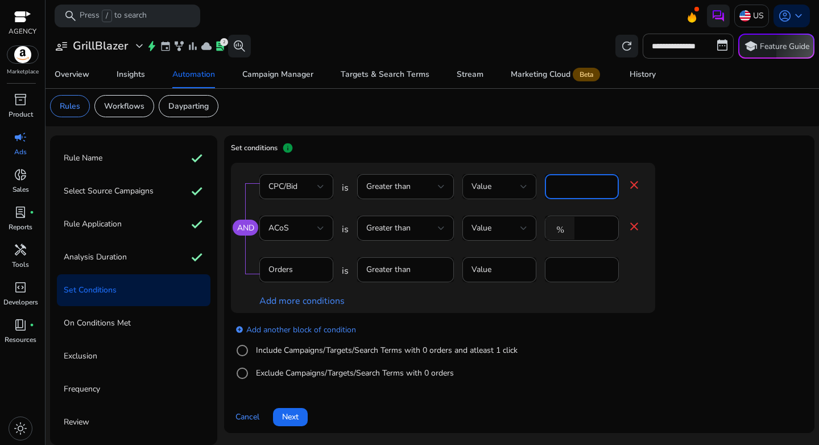
drag, startPoint x: 566, startPoint y: 191, endPoint x: 515, endPoint y: 184, distance: 51.6
click at [515, 184] on div "CPC/Bid is Greater than Value * close" at bounding box center [450, 192] width 382 height 37
type input "*"
click at [724, 276] on app-ppc-editable-conditions "AND CPC/Bid is Greater than Value * close ACoS is Greater than Value % ** close…" at bounding box center [519, 276] width 577 height 227
click at [308, 352] on label "Include Campaigns/Targets/Search Terms with 0 orders and atleast 1 click" at bounding box center [386, 350] width 264 height 12
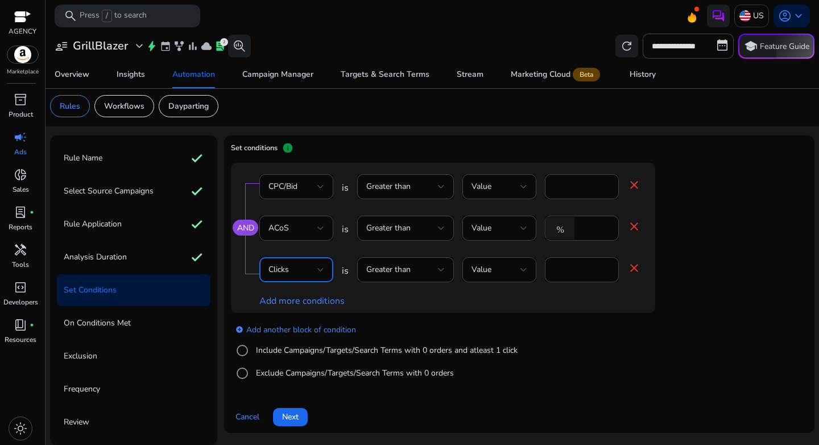
click at [310, 264] on div "Clicks" at bounding box center [292, 269] width 49 height 13
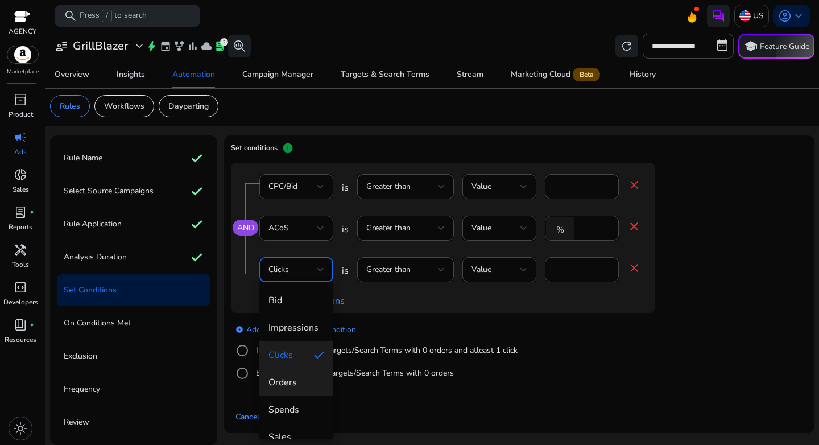
click at [294, 380] on span "Orders" at bounding box center [296, 382] width 56 height 13
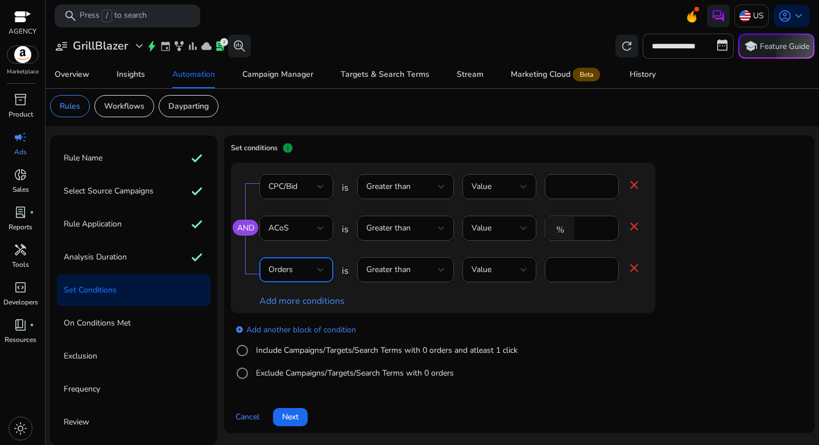
click at [650, 384] on div "add_circle Add another block of condition Include Campaigns/Targets/Search Term…" at bounding box center [466, 351] width 470 height 77
click at [297, 416] on span "Next" at bounding box center [290, 417] width 16 height 12
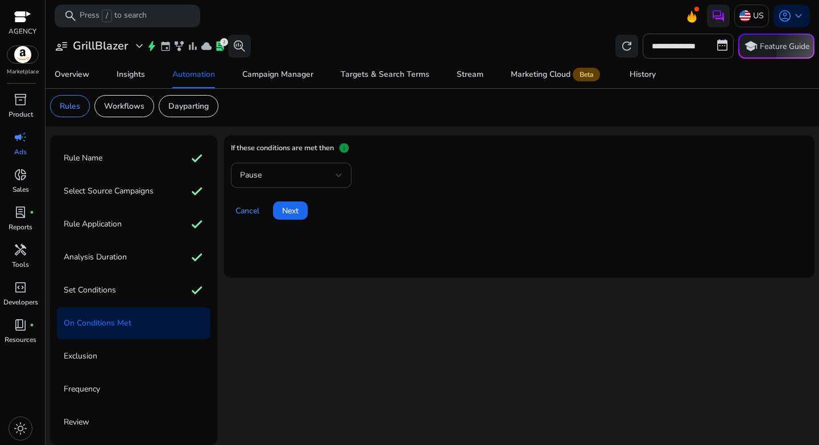
click at [315, 179] on div "Pause" at bounding box center [288, 175] width 96 height 13
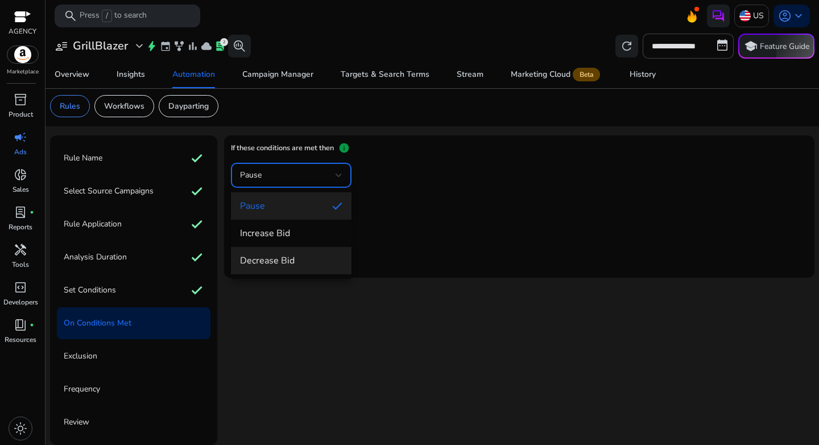
click at [293, 254] on mat-option "Decrease Bid" at bounding box center [291, 260] width 121 height 27
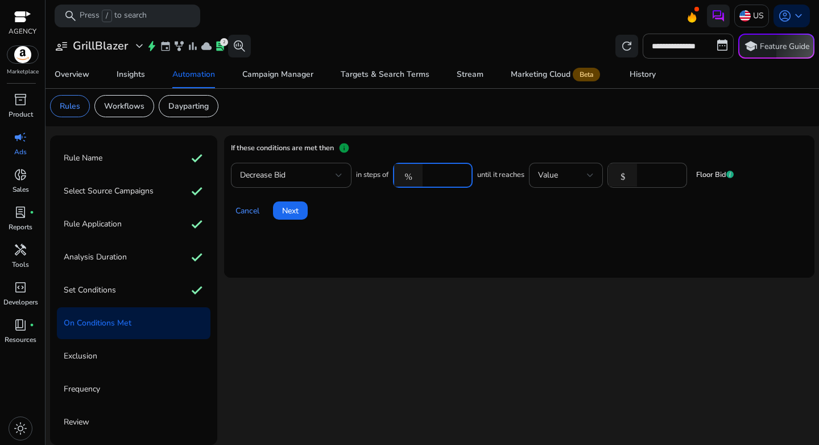
drag, startPoint x: 452, startPoint y: 175, endPoint x: 413, endPoint y: 175, distance: 38.1
click at [413, 175] on div "% ****" at bounding box center [428, 175] width 71 height 25
click at [413, 175] on mat-icon "%" at bounding box center [408, 175] width 28 height 23
click at [583, 177] on div "Value" at bounding box center [562, 175] width 49 height 13
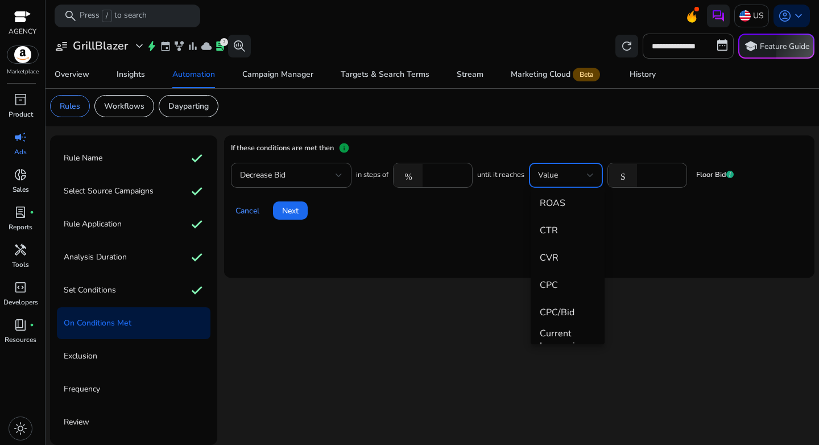
scroll to position [227, 0]
click at [569, 284] on mat-option "CPC" at bounding box center [568, 278] width 74 height 27
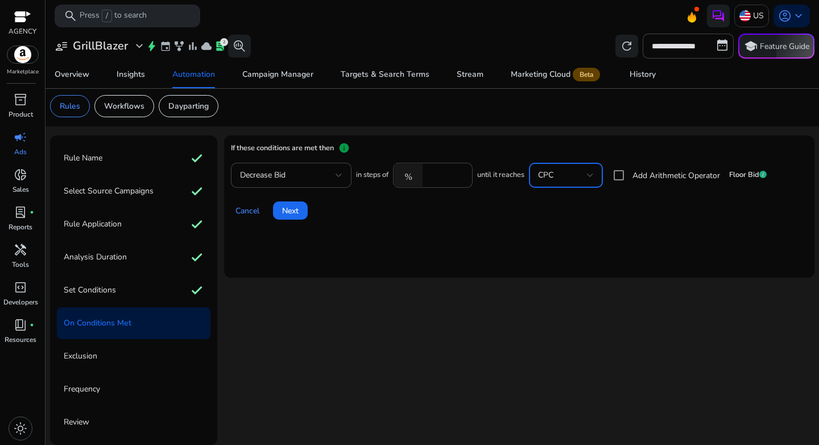
click at [578, 178] on div "CPC" at bounding box center [562, 175] width 49 height 13
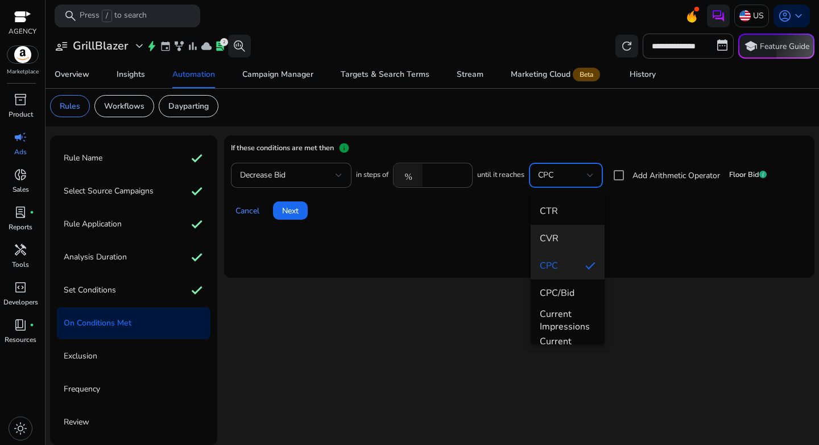
scroll to position [243, 0]
click at [618, 197] on div at bounding box center [409, 222] width 819 height 445
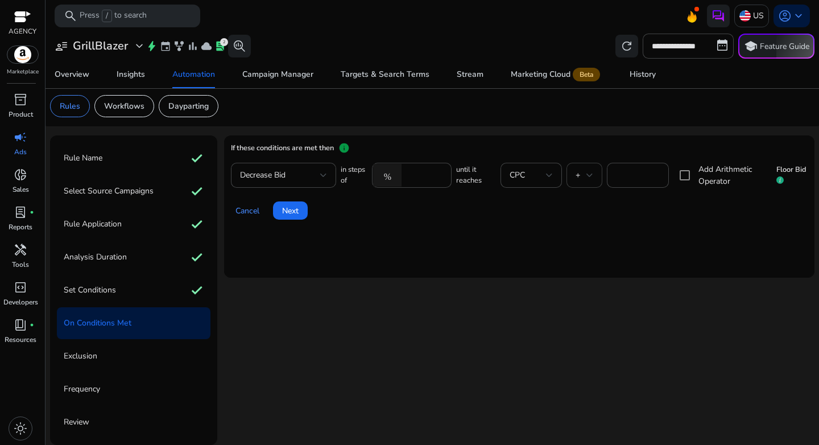
click at [578, 177] on div "+" at bounding box center [580, 175] width 11 height 13
click at [581, 255] on span "*" at bounding box center [581, 260] width 17 height 13
drag, startPoint x: 627, startPoint y: 172, endPoint x: 590, endPoint y: 172, distance: 37.0
click at [590, 172] on div "in steps of % **** until it reaches CPC * * Add Arithmetic Operator Floor Bid" at bounding box center [574, 175] width 467 height 25
type input "*"
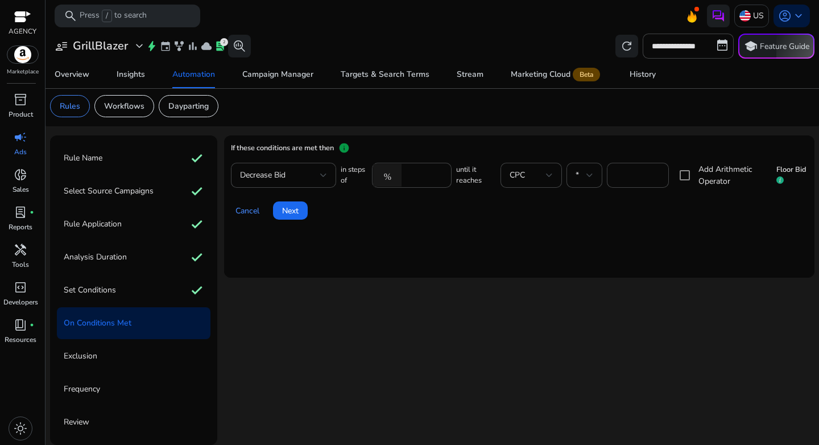
drag, startPoint x: 525, startPoint y: 222, endPoint x: 438, endPoint y: 200, distance: 89.8
click at [525, 222] on mat-card "If these conditions are met then info Decrease Bid in steps of % **** until it …" at bounding box center [519, 206] width 590 height 142
drag, startPoint x: 425, startPoint y: 178, endPoint x: 378, endPoint y: 175, distance: 47.9
click at [378, 175] on div "% ****" at bounding box center [407, 175] width 71 height 25
type input "*"
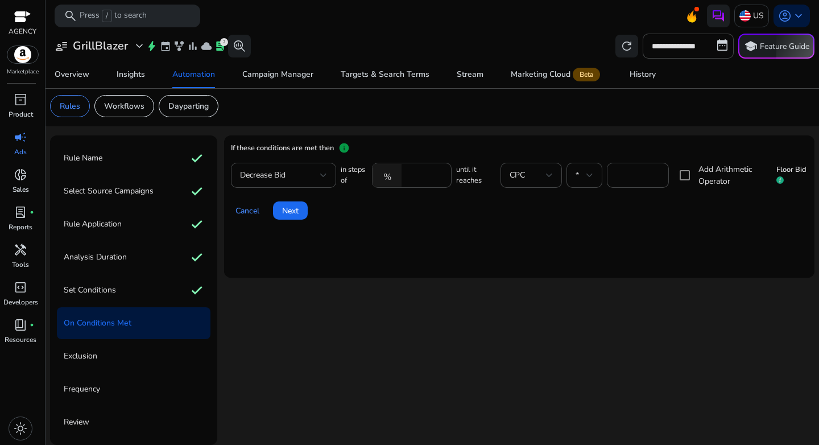
click at [426, 214] on div "Cancel Next" at bounding box center [519, 205] width 577 height 27
click at [537, 180] on div "CPC" at bounding box center [528, 175] width 37 height 13
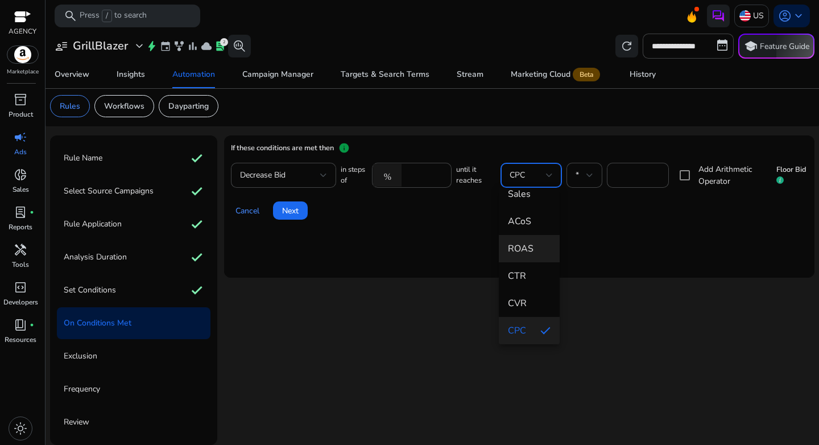
scroll to position [0, 0]
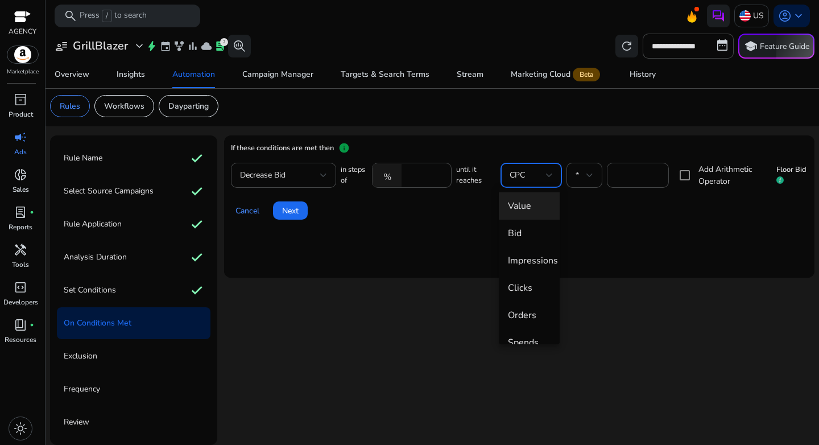
click at [533, 214] on mat-option "Value" at bounding box center [529, 205] width 61 height 27
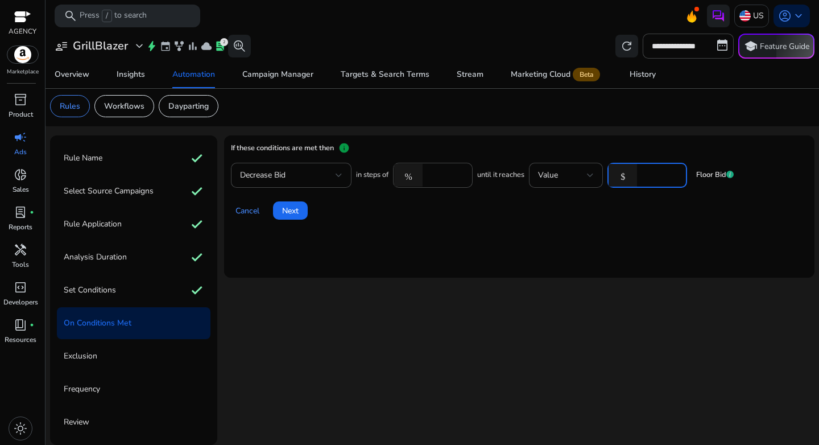
drag, startPoint x: 653, startPoint y: 177, endPoint x: 615, endPoint y: 176, distance: 37.5
click at [615, 176] on div "$ *" at bounding box center [642, 175] width 71 height 25
type input "****"
click at [581, 220] on mat-card "If these conditions are met then info Decrease Bid in steps of % * until it rea…" at bounding box center [519, 206] width 590 height 142
click at [575, 175] on div "Value" at bounding box center [562, 175] width 49 height 13
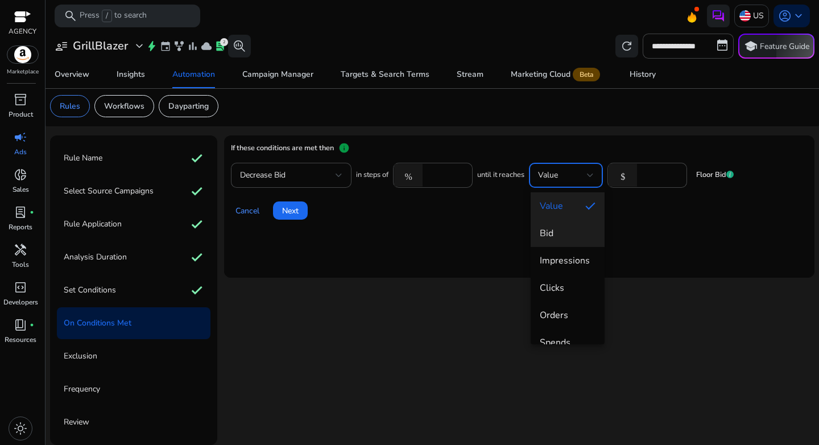
click at [571, 238] on span "Bid" at bounding box center [568, 233] width 56 height 13
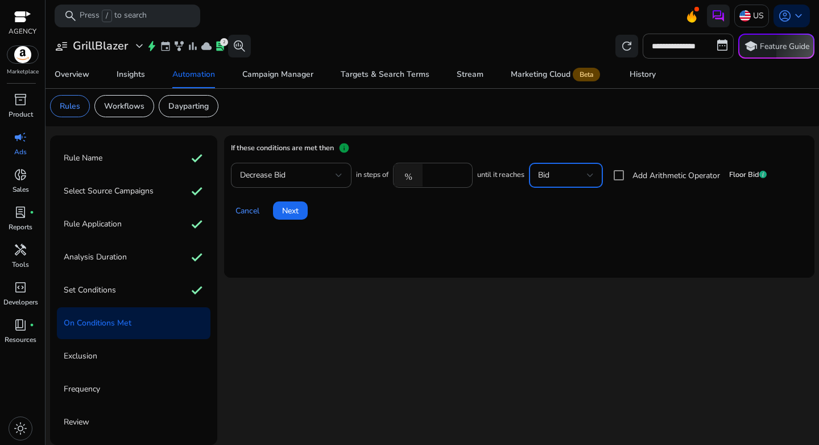
click at [576, 174] on div "Bid" at bounding box center [562, 175] width 49 height 13
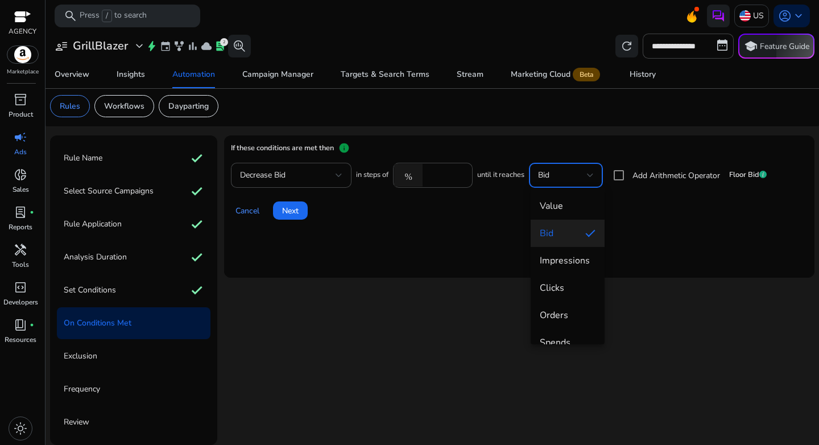
click at [614, 177] on div at bounding box center [409, 222] width 819 height 445
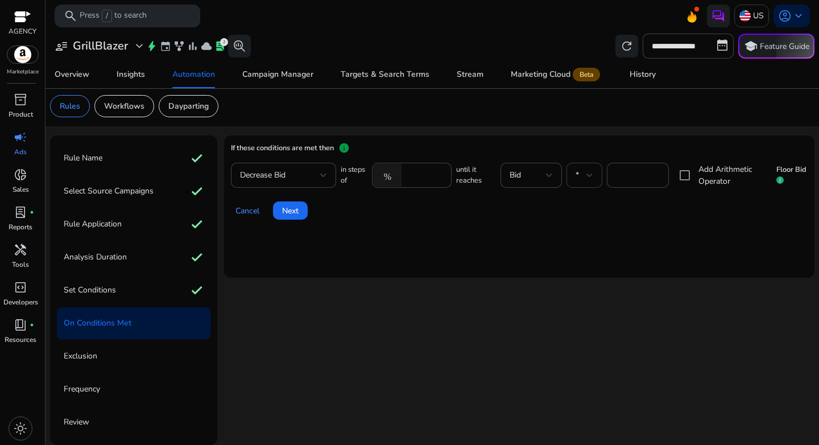
click at [586, 178] on div at bounding box center [589, 175] width 7 height 14
click at [583, 254] on mat-option "*" at bounding box center [581, 260] width 35 height 27
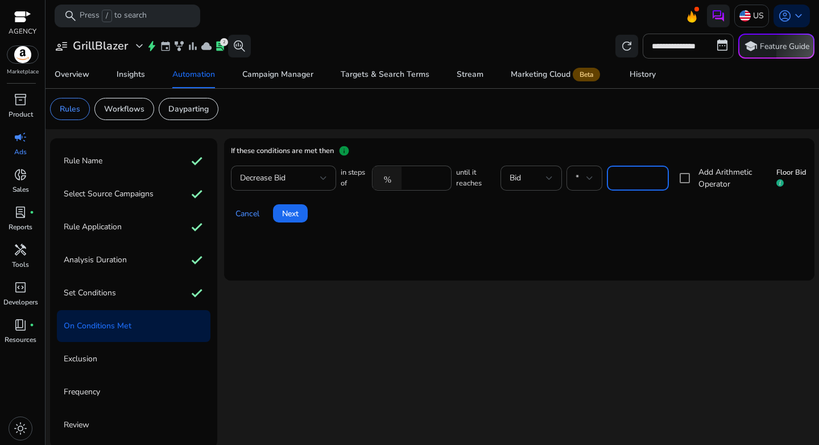
scroll to position [3, 0]
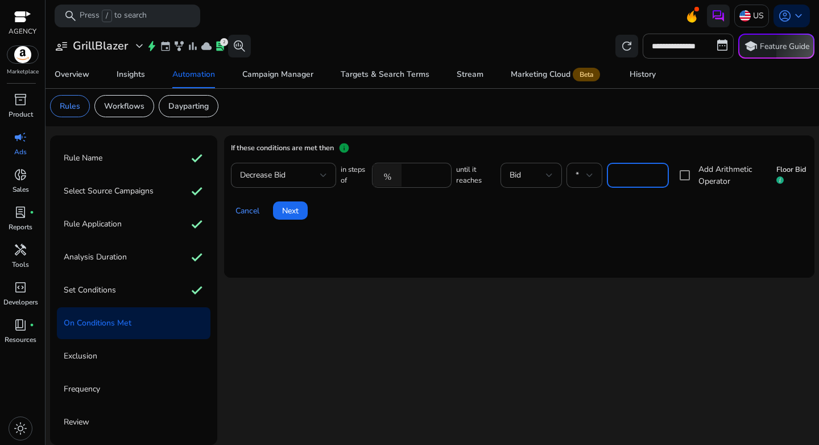
type input "***"
click at [577, 213] on div "Cancel Next" at bounding box center [519, 205] width 577 height 27
click at [289, 212] on span "Next" at bounding box center [290, 211] width 16 height 12
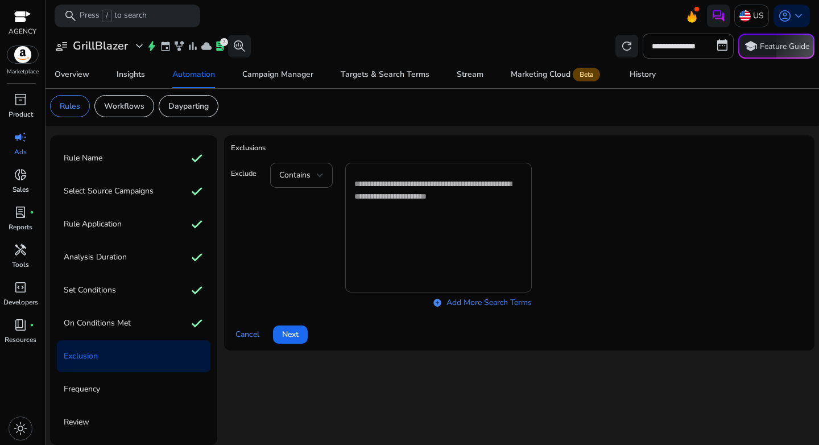
click at [395, 209] on textarea at bounding box center [438, 227] width 168 height 118
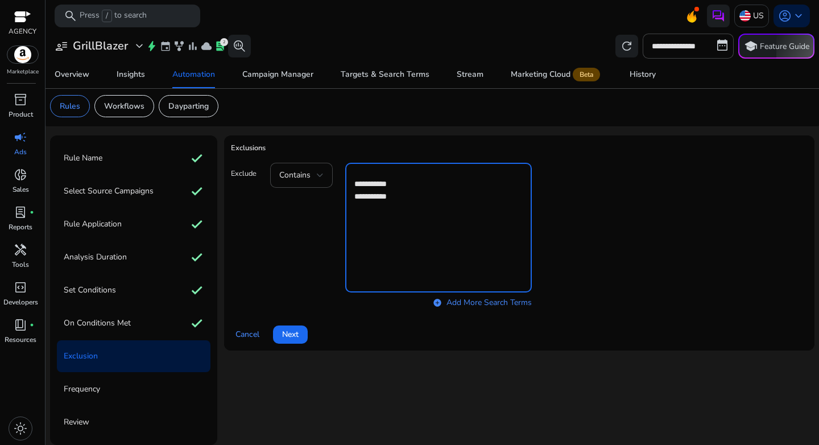
type textarea "**********"
click at [292, 327] on span at bounding box center [290, 334] width 35 height 27
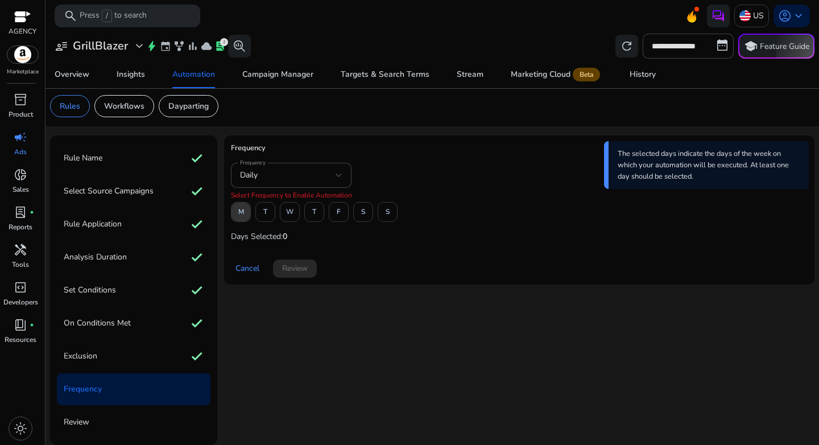
click at [249, 217] on span at bounding box center [240, 211] width 19 height 27
click at [333, 217] on span at bounding box center [338, 211] width 19 height 27
click at [299, 273] on span "Review" at bounding box center [295, 268] width 26 height 12
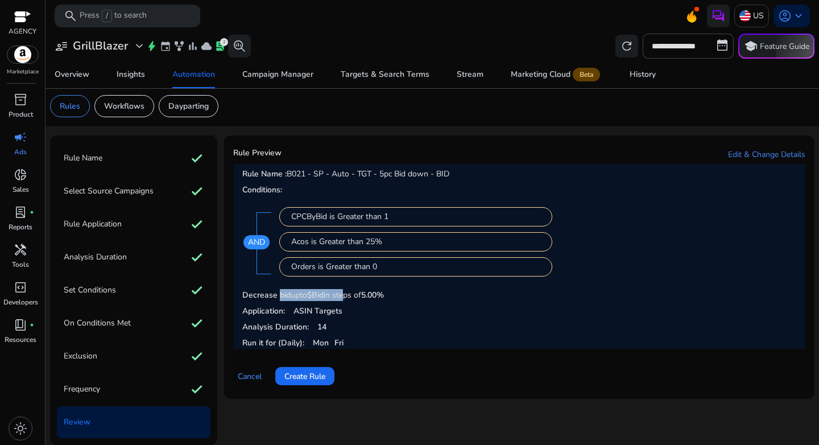
drag, startPoint x: 280, startPoint y: 297, endPoint x: 343, endPoint y: 297, distance: 63.1
click at [343, 297] on p "Decrease bid upto $Bid in steps of 5.00%" at bounding box center [519, 295] width 554 height 12
drag, startPoint x: 304, startPoint y: 308, endPoint x: 321, endPoint y: 309, distance: 17.7
click at [321, 309] on p "Application: ASIN Targets" at bounding box center [519, 311] width 554 height 12
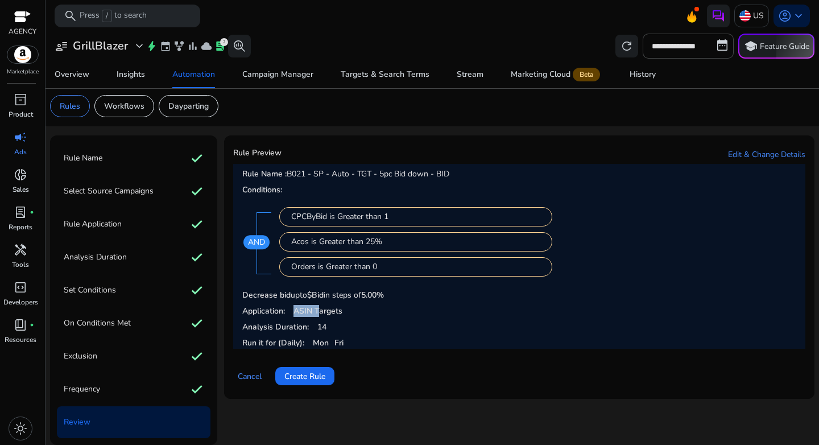
click at [321, 309] on b "ASIN Targets" at bounding box center [317, 310] width 49 height 11
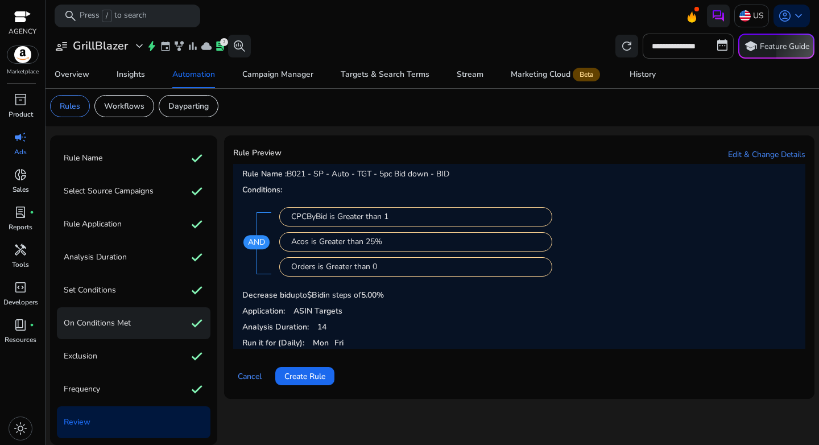
click at [116, 333] on div "On Conditions Met check" at bounding box center [134, 323] width 154 height 32
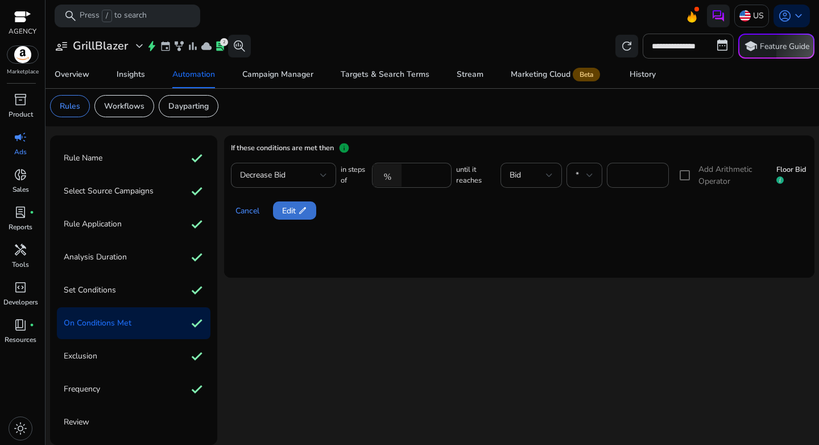
click at [283, 208] on span "Edit edit" at bounding box center [294, 211] width 25 height 12
click at [292, 209] on span "Next" at bounding box center [290, 211] width 16 height 12
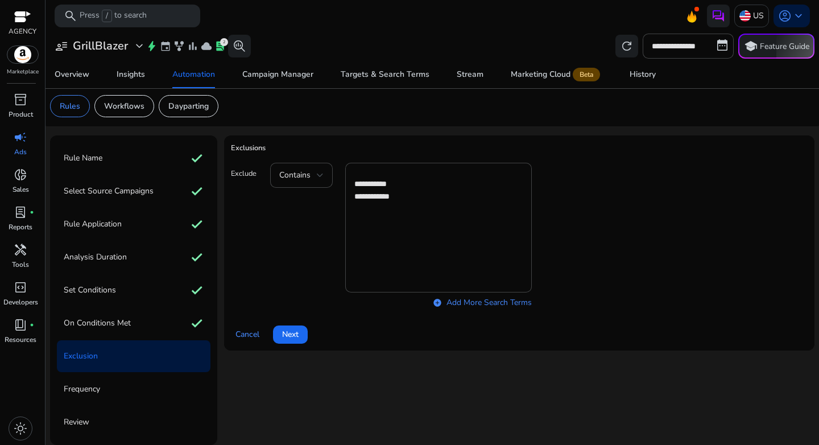
click at [297, 324] on span at bounding box center [290, 334] width 35 height 27
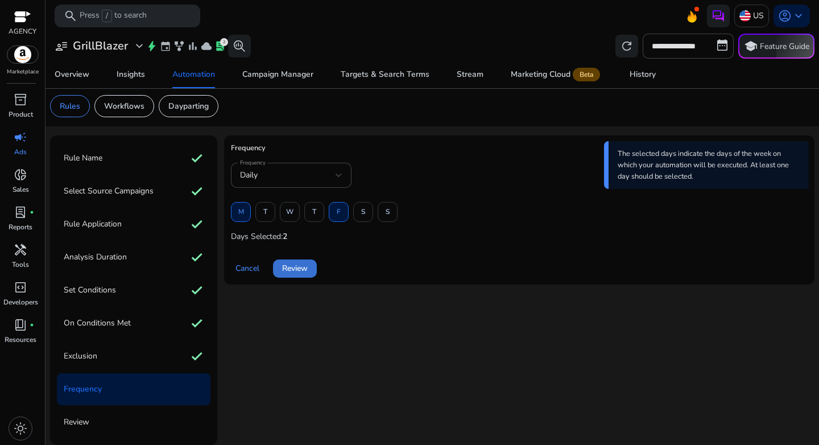
click at [297, 264] on span "Review" at bounding box center [295, 268] width 26 height 12
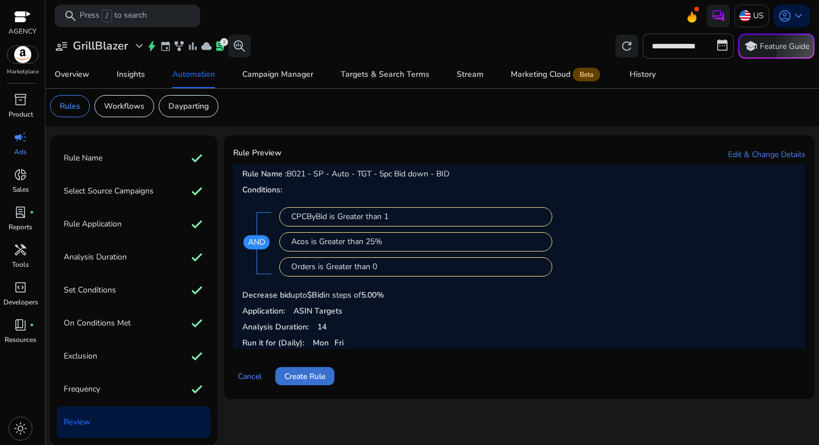
click at [308, 371] on span "Create Rule" at bounding box center [304, 376] width 41 height 12
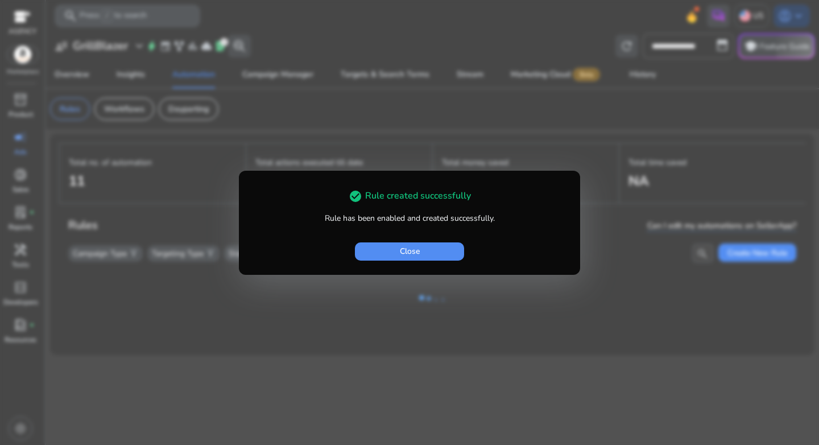
drag, startPoint x: 414, startPoint y: 246, endPoint x: 412, endPoint y: 205, distance: 41.5
click at [415, 247] on span "Close" at bounding box center [410, 251] width 20 height 12
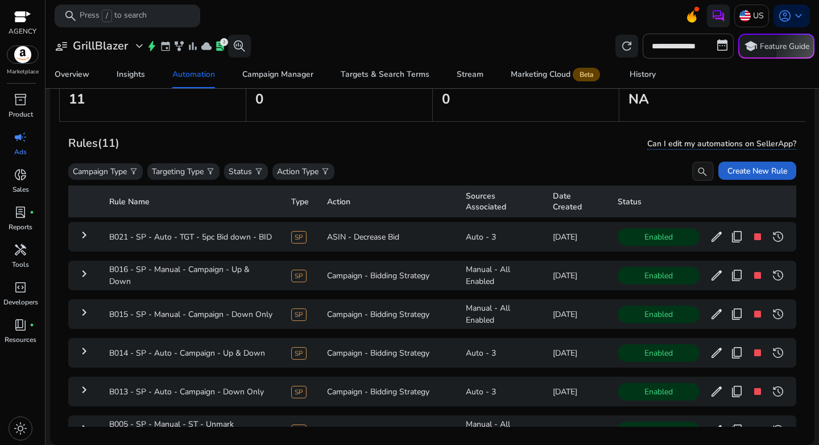
click at [756, 167] on span "Create New Rule" at bounding box center [757, 171] width 60 height 12
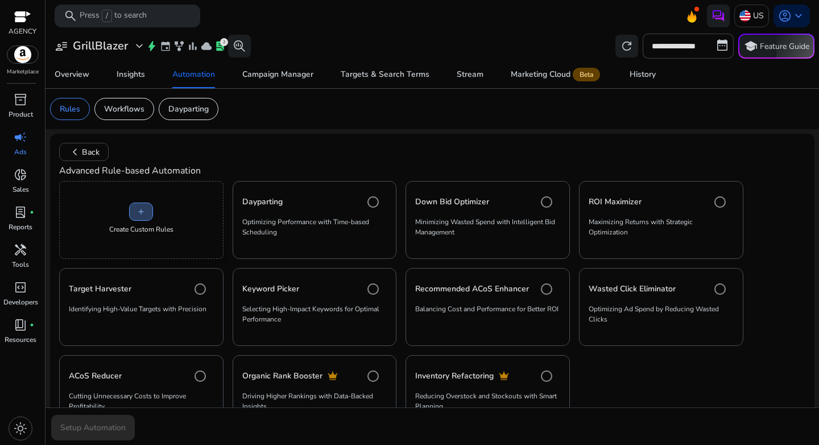
click at [140, 216] on span "add" at bounding box center [140, 211] width 9 height 9
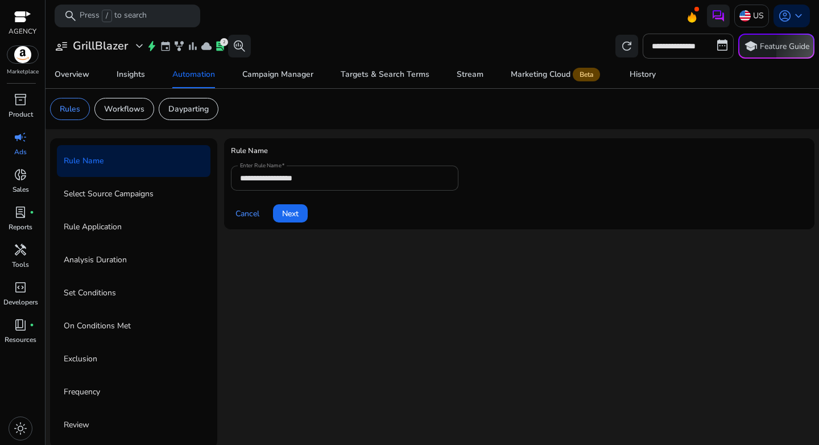
click at [360, 179] on input "**********" at bounding box center [344, 178] width 209 height 13
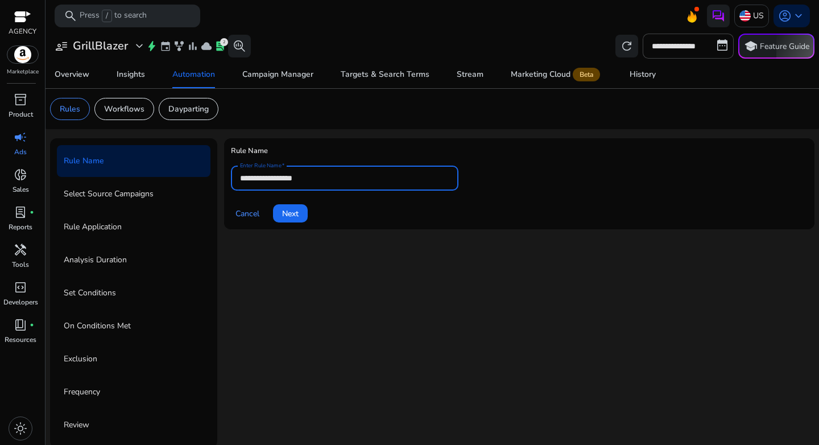
click at [360, 179] on input "**********" at bounding box center [344, 178] width 209 height 13
paste input "**********"
type input "**********"
click at [416, 218] on div "Cancel Next" at bounding box center [519, 208] width 577 height 27
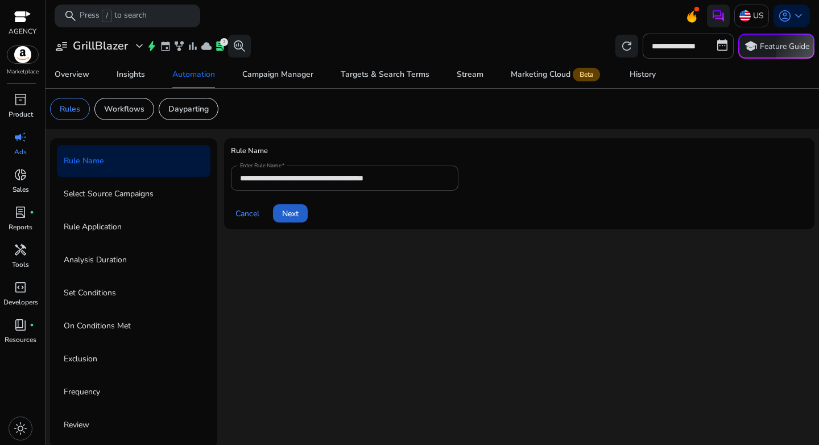
click at [280, 219] on span at bounding box center [290, 213] width 35 height 27
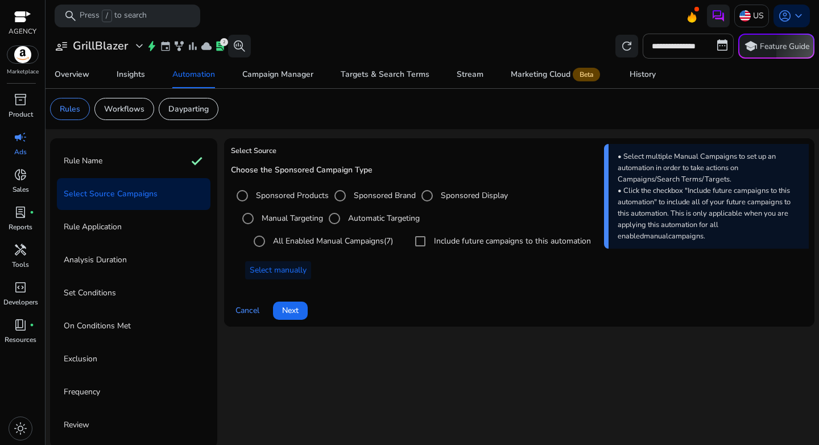
click at [373, 216] on label "Automatic Targeting" at bounding box center [383, 218] width 74 height 12
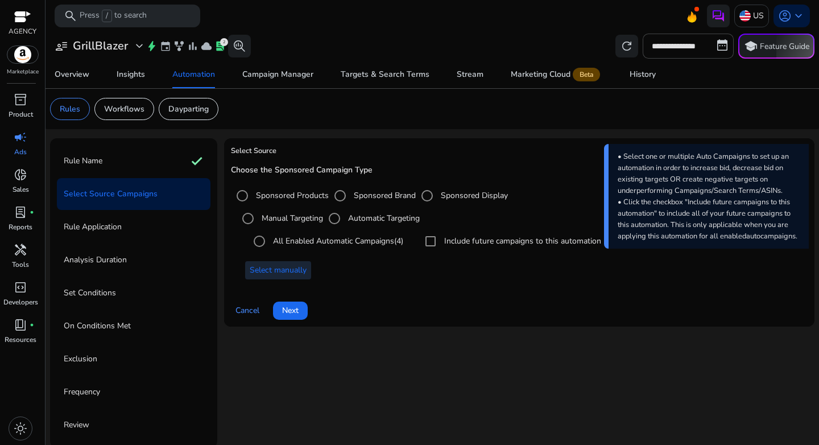
click at [287, 271] on span "Select manually" at bounding box center [278, 270] width 57 height 12
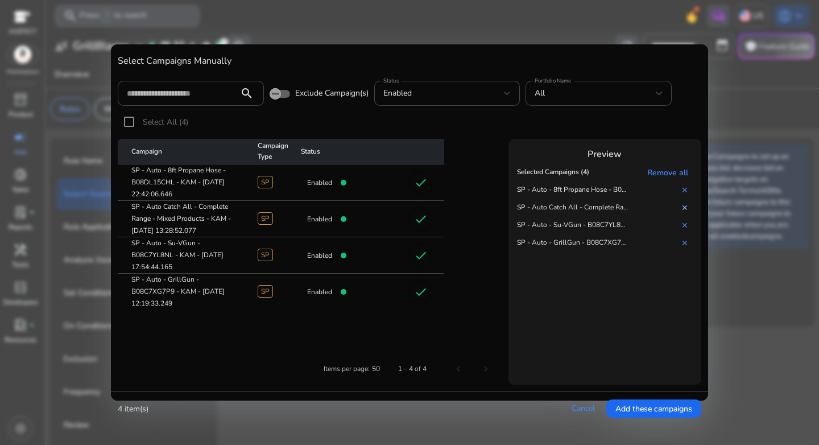
click at [684, 209] on link "✕" at bounding box center [686, 207] width 11 height 11
click at [550, 325] on cdk-virtual-scroll-viewport "Selected Campaigns (3) Remove all SP - Auto - 8ft Propane Hose - B08DL15CHL - K…" at bounding box center [604, 272] width 181 height 217
click at [636, 411] on span "Add these campaigns" at bounding box center [653, 409] width 77 height 12
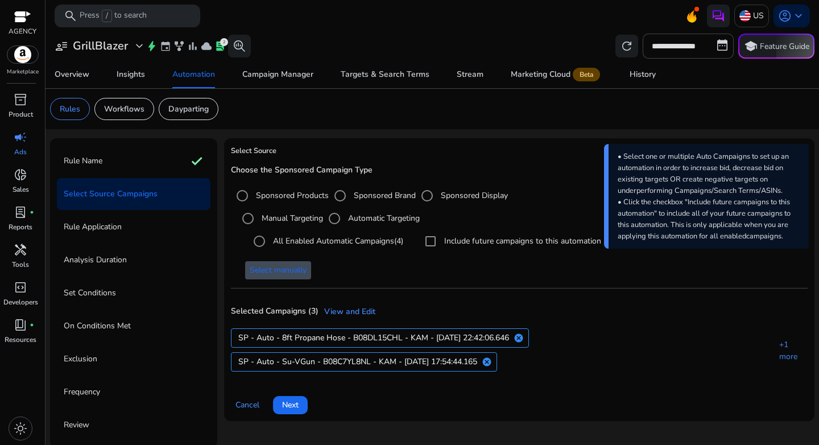
scroll to position [3, 0]
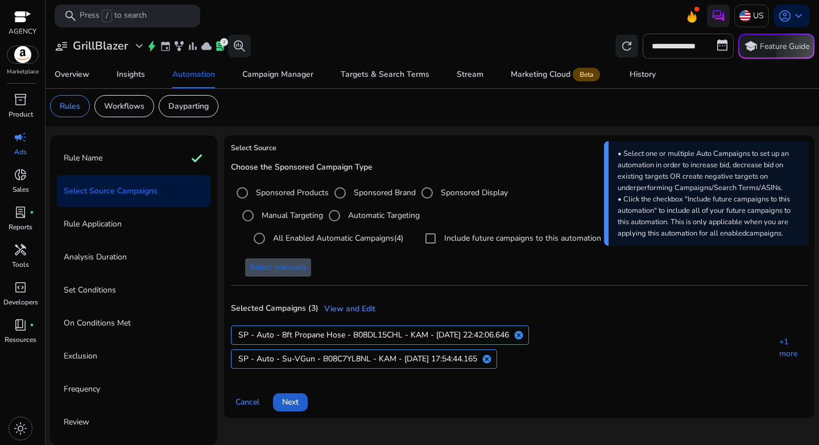
click at [298, 397] on span "Next" at bounding box center [290, 402] width 16 height 12
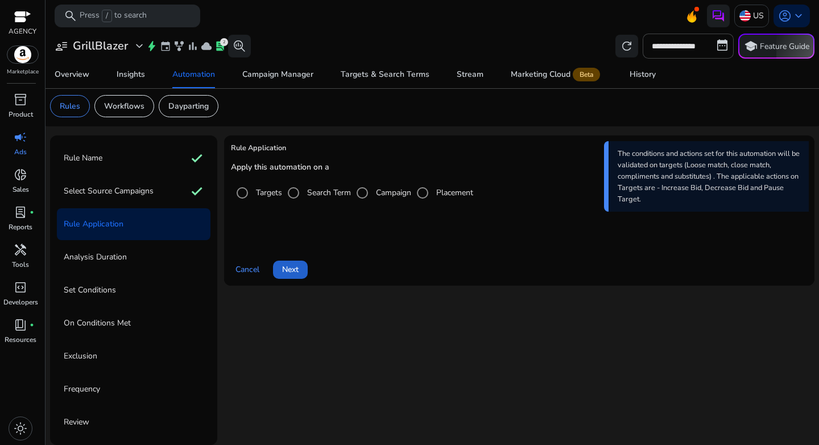
click at [295, 270] on span "Next" at bounding box center [290, 269] width 16 height 12
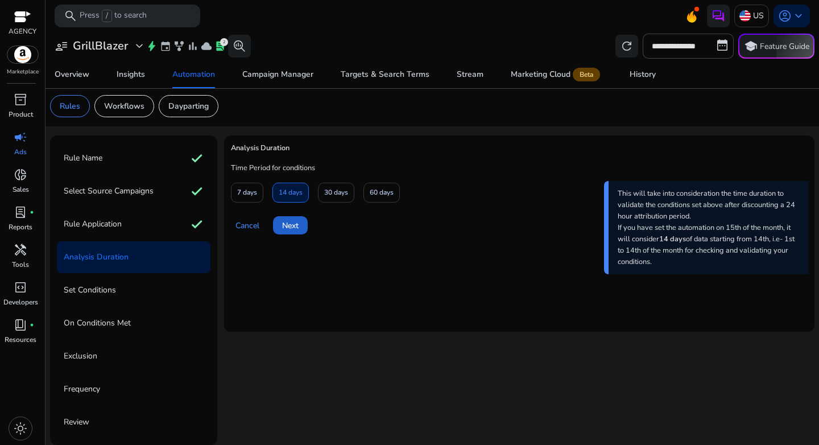
click at [288, 224] on span "Next" at bounding box center [290, 226] width 16 height 12
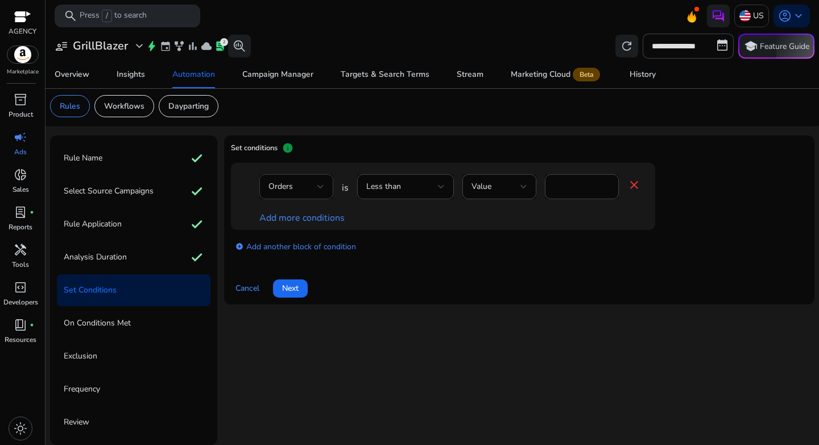
click at [314, 188] on div "Orders" at bounding box center [292, 186] width 49 height 13
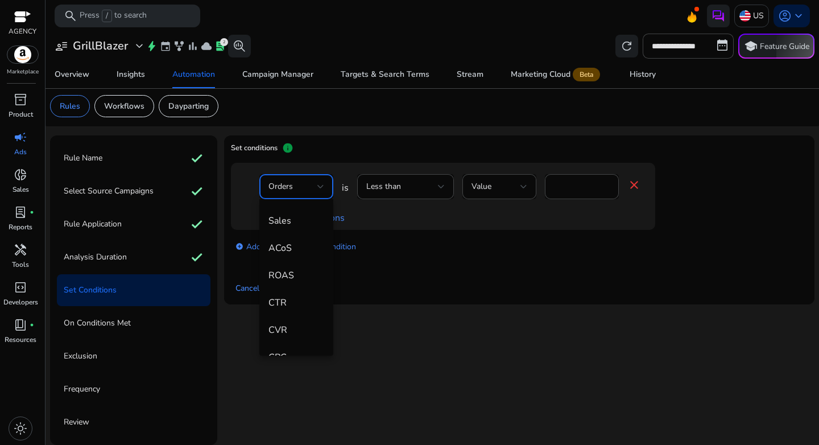
scroll to position [137, 0]
click at [295, 251] on mat-option "ACoS" at bounding box center [296, 243] width 74 height 27
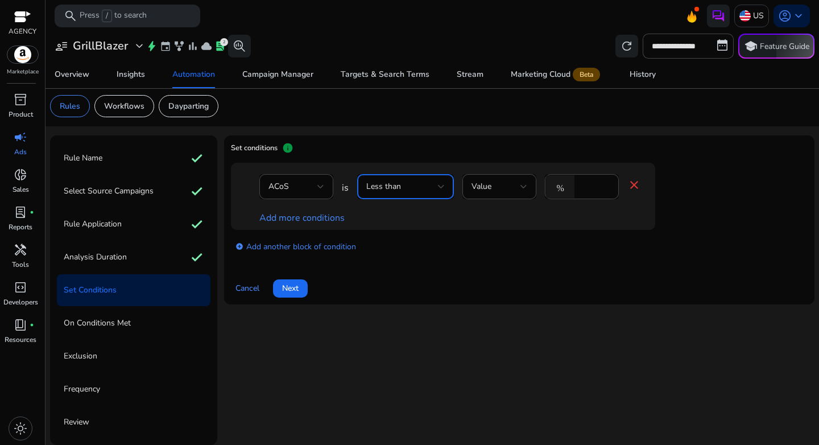
click at [399, 188] on span "Less than" at bounding box center [383, 186] width 35 height 11
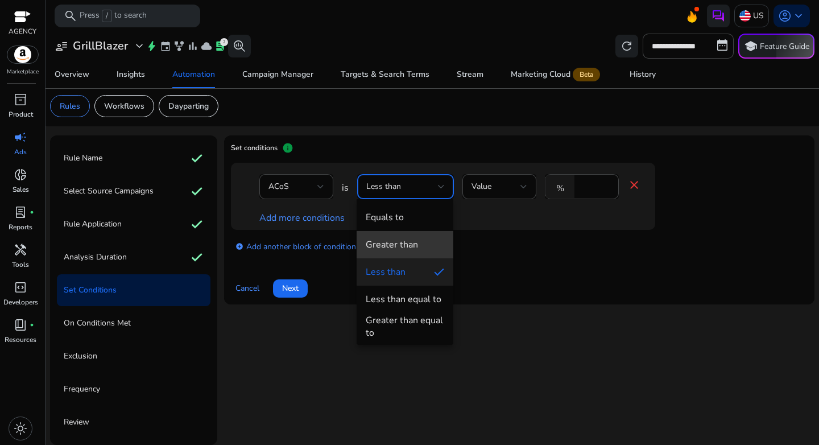
click at [413, 247] on div "Greater than" at bounding box center [392, 244] width 52 height 13
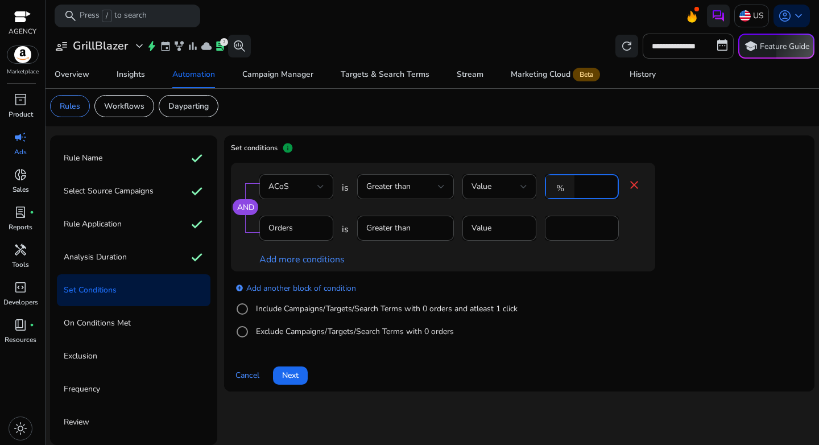
click at [577, 186] on div "% *" at bounding box center [577, 186] width 65 height 25
type input "**"
click at [500, 246] on div at bounding box center [499, 247] width 74 height 12
click at [326, 303] on label "Include Campaigns/Targets/Search Terms with 0 orders and atleast 1 click" at bounding box center [386, 309] width 264 height 12
click at [318, 230] on div at bounding box center [320, 228] width 7 height 14
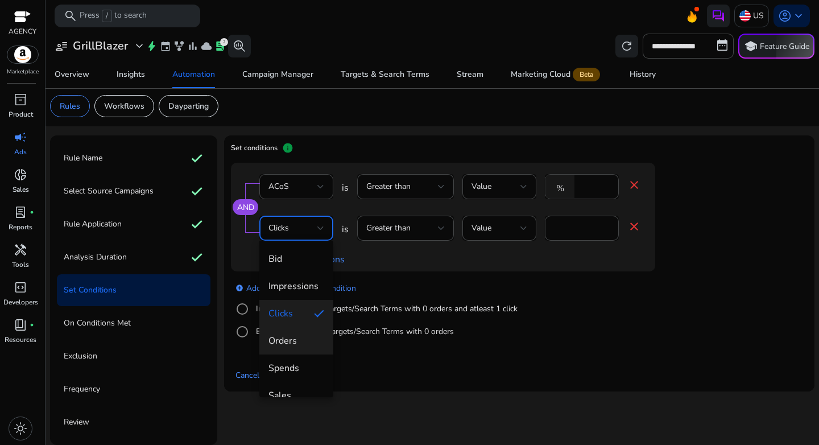
click at [308, 345] on span "Orders" at bounding box center [296, 340] width 56 height 13
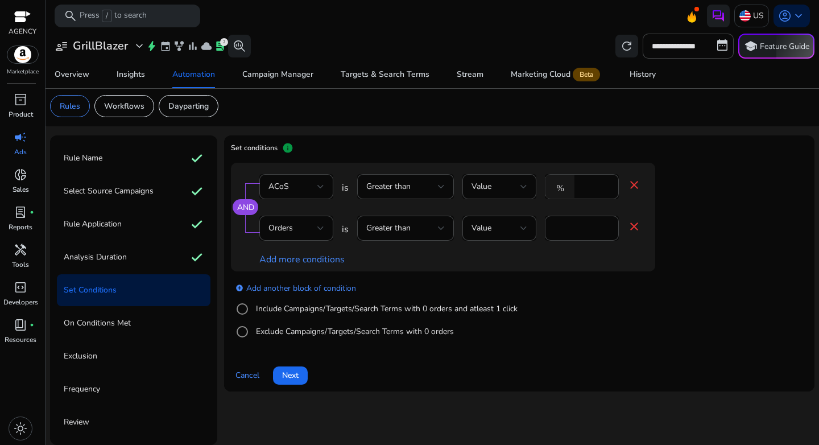
click at [545, 270] on div "AND ACoS is Greater than Value % ** close Orders is Greater than Value * close …" at bounding box center [443, 217] width 424 height 109
click at [454, 275] on div "add_circle Add another block of condition Include Campaigns/Targets/Search Term…" at bounding box center [466, 309] width 470 height 77
click at [296, 374] on span "Next" at bounding box center [290, 375] width 16 height 12
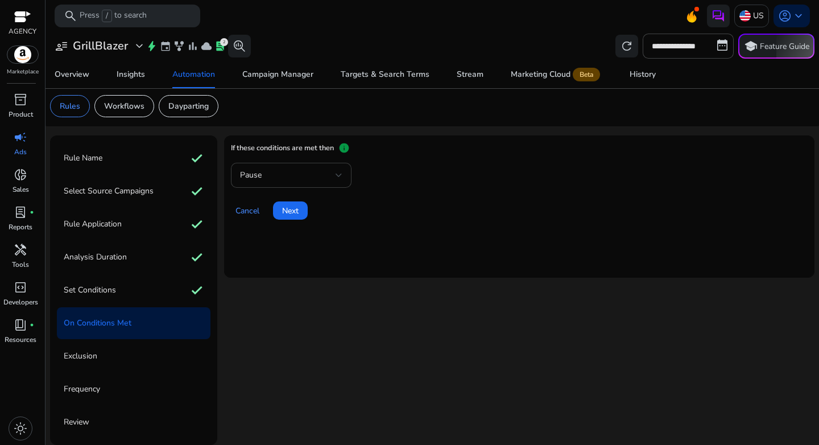
click at [308, 176] on div "Pause" at bounding box center [288, 175] width 96 height 13
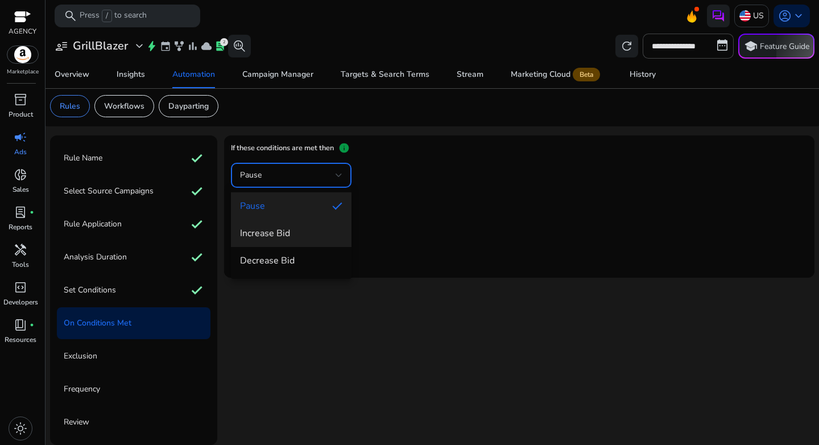
click at [298, 241] on mat-option "Increase Bid" at bounding box center [291, 233] width 121 height 27
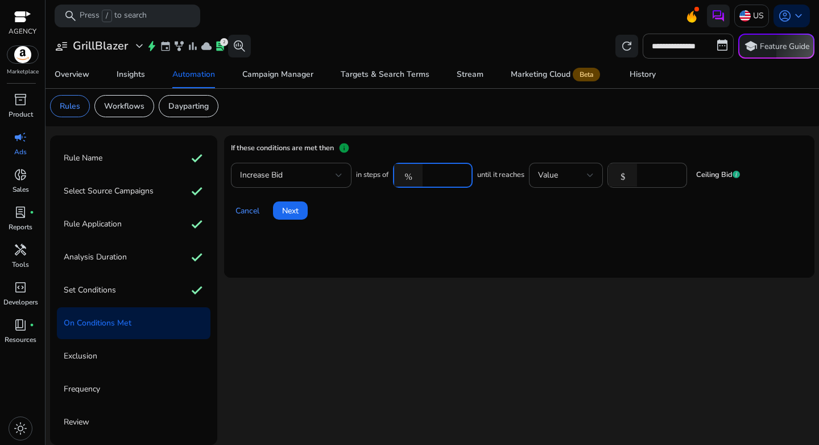
drag, startPoint x: 448, startPoint y: 171, endPoint x: 417, endPoint y: 173, distance: 30.8
click at [417, 173] on div "% ****" at bounding box center [428, 175] width 71 height 25
type input "**"
click at [569, 172] on div "Value" at bounding box center [562, 175] width 49 height 13
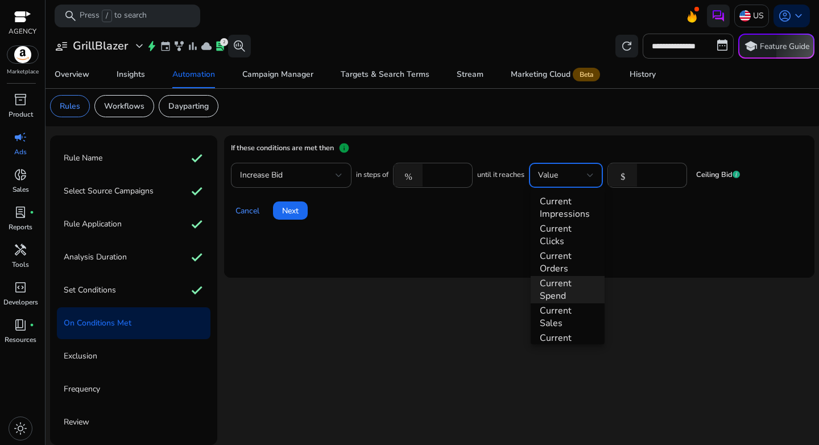
scroll to position [226, 0]
click at [559, 280] on span "CPC" at bounding box center [568, 280] width 56 height 13
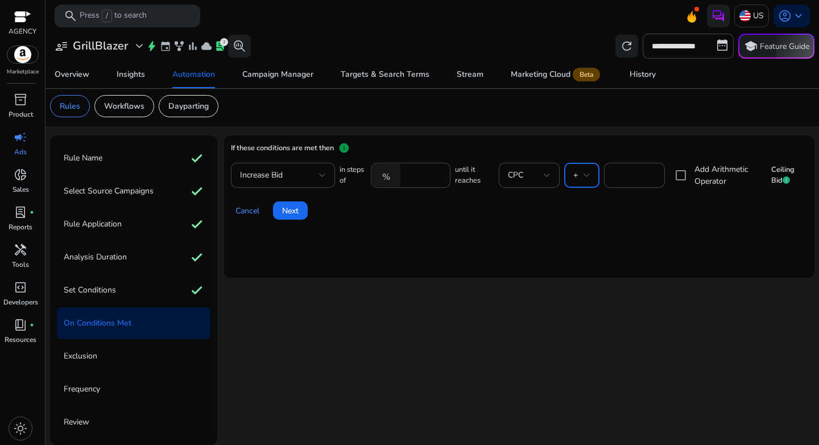
click at [576, 176] on div "+" at bounding box center [578, 175] width 10 height 13
drag, startPoint x: 581, startPoint y: 258, endPoint x: 585, endPoint y: 247, distance: 10.8
click at [581, 258] on span "*" at bounding box center [579, 260] width 16 height 13
drag, startPoint x: 623, startPoint y: 172, endPoint x: 595, endPoint y: 172, distance: 27.9
click at [595, 172] on div "in steps of % ** until it reaches CPC * * Add Arithmetic Operator Ceiling Bid" at bounding box center [573, 175] width 468 height 25
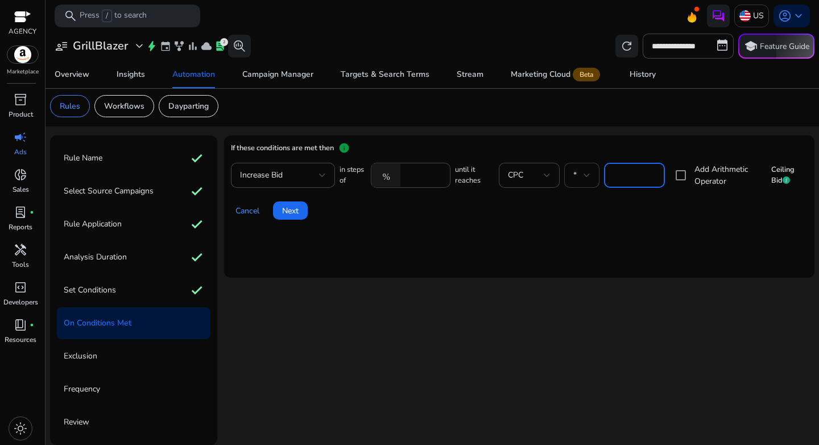
type input "****"
click at [577, 208] on div "Cancel Next" at bounding box center [519, 205] width 577 height 27
click at [484, 250] on mat-card "If these conditions are met then info Increase Bid in steps of % ** until it re…" at bounding box center [519, 206] width 590 height 142
drag, startPoint x: 413, startPoint y: 176, endPoint x: 390, endPoint y: 173, distance: 24.1
click at [390, 173] on div "% **" at bounding box center [406, 175] width 71 height 25
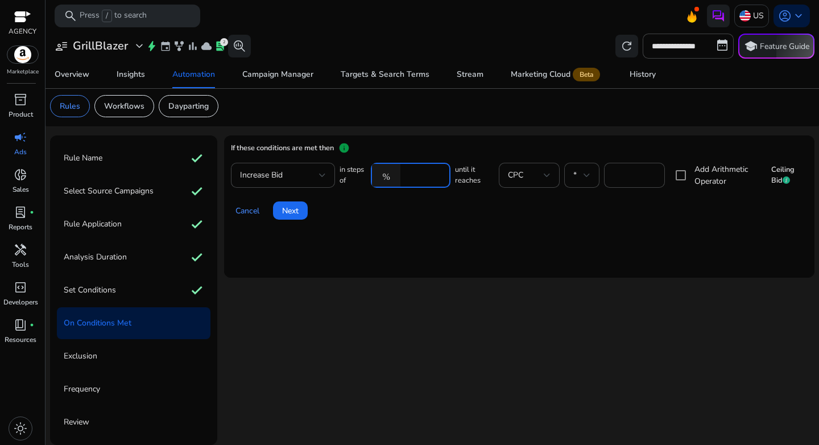
type input "***"
click at [481, 247] on mat-card "If these conditions are met then info Increase Bid in steps of % *** until it r…" at bounding box center [519, 206] width 590 height 142
click at [383, 179] on mat-icon "%" at bounding box center [386, 175] width 28 height 23
click at [441, 227] on mat-card "If these conditions are met then info Increase Bid in steps of % *** until it r…" at bounding box center [519, 206] width 590 height 142
click at [291, 216] on span "Next" at bounding box center [290, 211] width 16 height 12
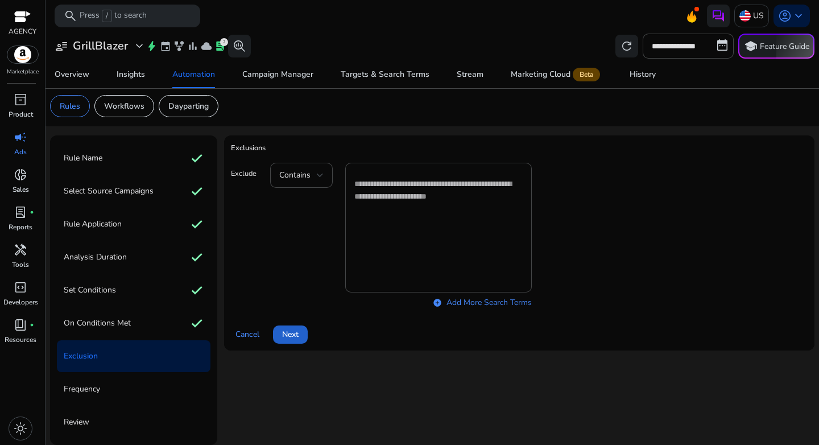
click at [292, 340] on span at bounding box center [290, 334] width 35 height 27
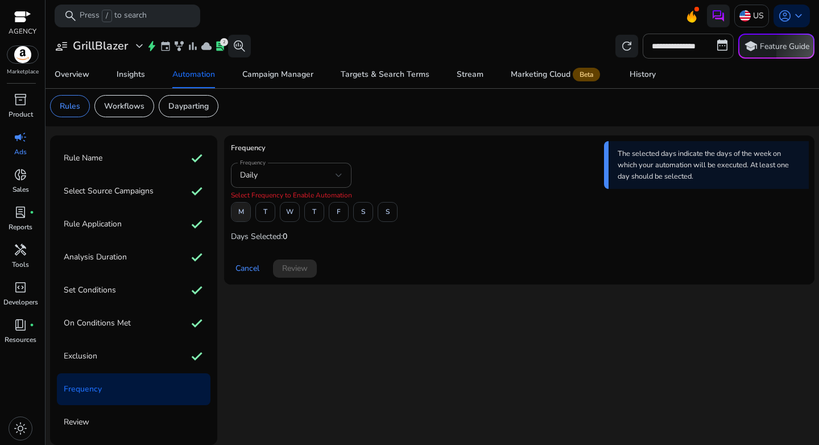
click at [242, 214] on span "M" at bounding box center [241, 212] width 6 height 20
click at [334, 214] on span at bounding box center [338, 211] width 19 height 27
click at [303, 274] on span at bounding box center [295, 268] width 44 height 27
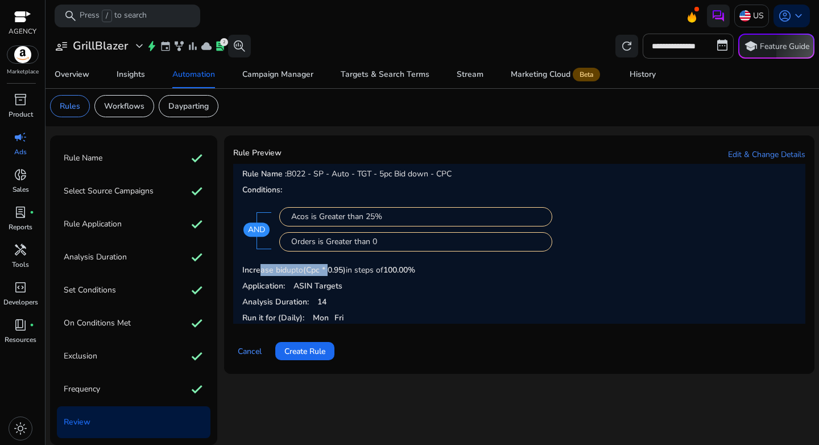
drag, startPoint x: 260, startPoint y: 270, endPoint x: 329, endPoint y: 267, distance: 69.4
click at [329, 267] on p "Increase bid upto (Cpc * 0.95) in steps of 100.00%" at bounding box center [519, 270] width 554 height 12
click at [329, 267] on span "(Cpc * 0.95)" at bounding box center [324, 269] width 43 height 11
drag, startPoint x: 297, startPoint y: 270, endPoint x: 384, endPoint y: 269, distance: 87.6
click at [384, 269] on p "Increase bid upto (Cpc * 0.95) in steps of 100.00%" at bounding box center [519, 270] width 554 height 12
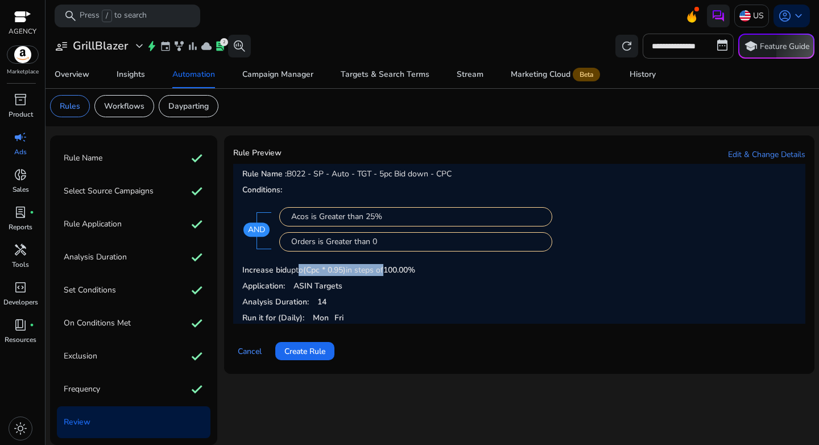
click at [384, 269] on p "Increase bid upto (Cpc * 0.95) in steps of 100.00%" at bounding box center [519, 270] width 554 height 12
click at [308, 355] on span "Create Rule" at bounding box center [304, 351] width 41 height 12
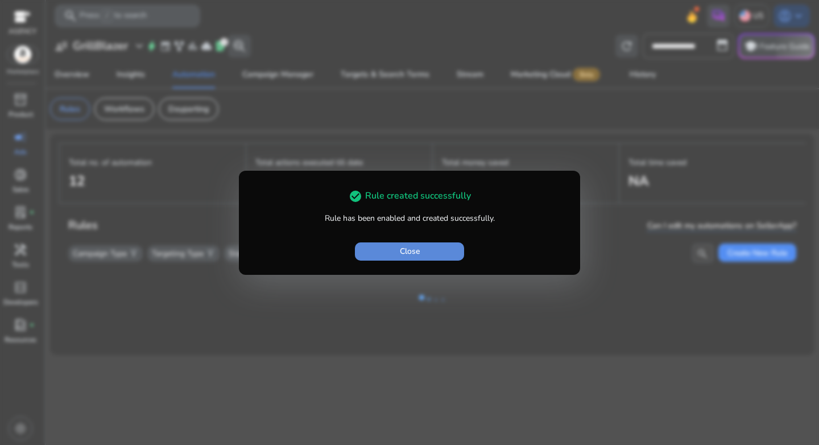
click at [397, 251] on span "button" at bounding box center [409, 251] width 109 height 27
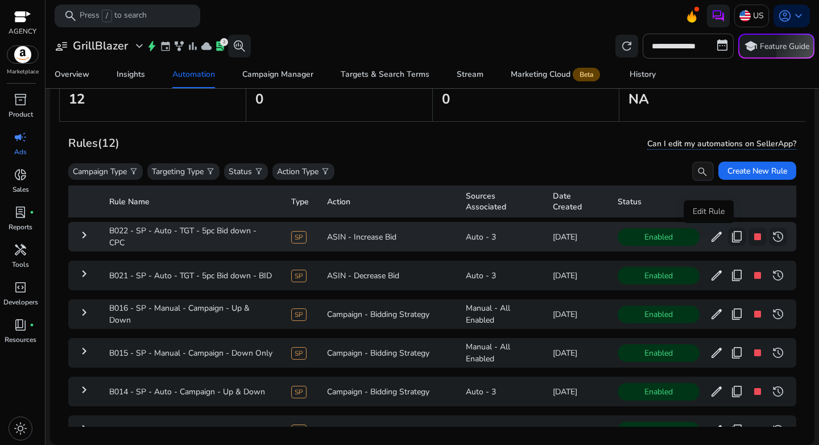
click at [710, 235] on span "edit" at bounding box center [717, 237] width 14 height 14
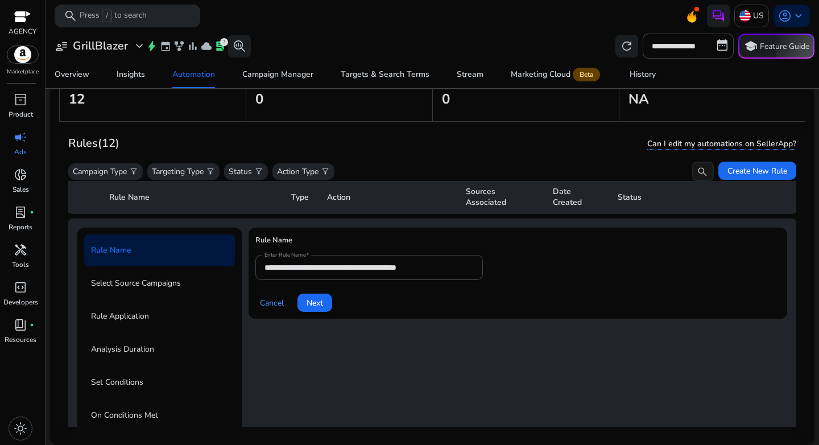
scroll to position [41, 0]
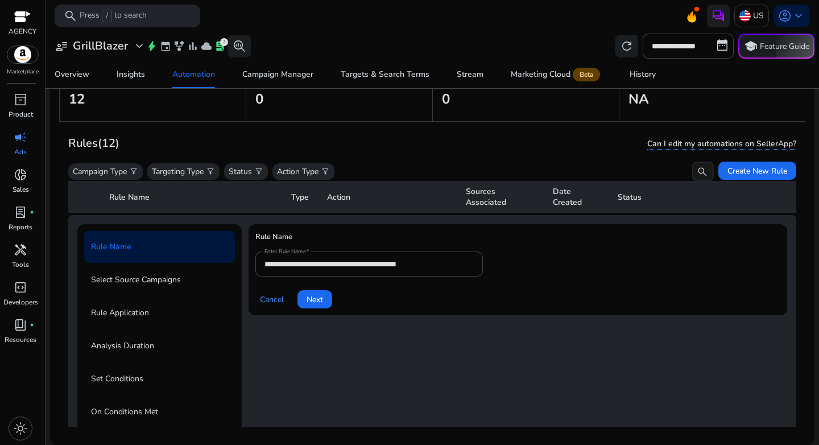
click at [454, 165] on div "Campaign Type filter_alt Targeting Type filter_alt Status filter_alt Action Typ…" at bounding box center [390, 170] width 645 height 19
click at [263, 296] on span "Cancel" at bounding box center [272, 299] width 24 height 12
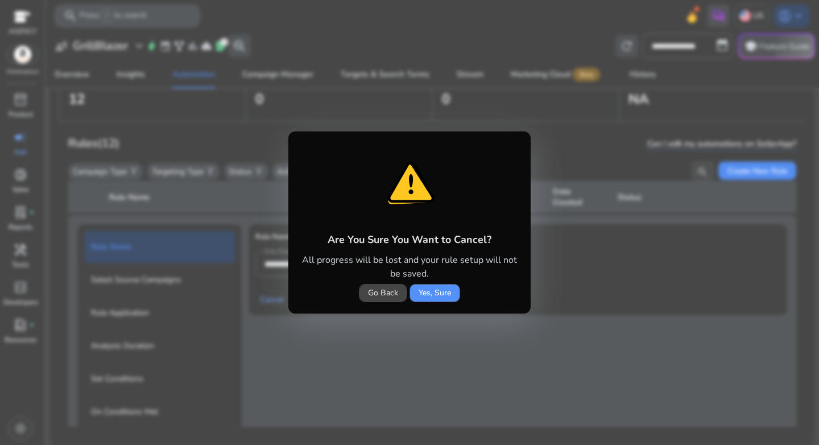
click at [411, 292] on span at bounding box center [434, 292] width 49 height 27
